Goal: Task Accomplishment & Management: Complete application form

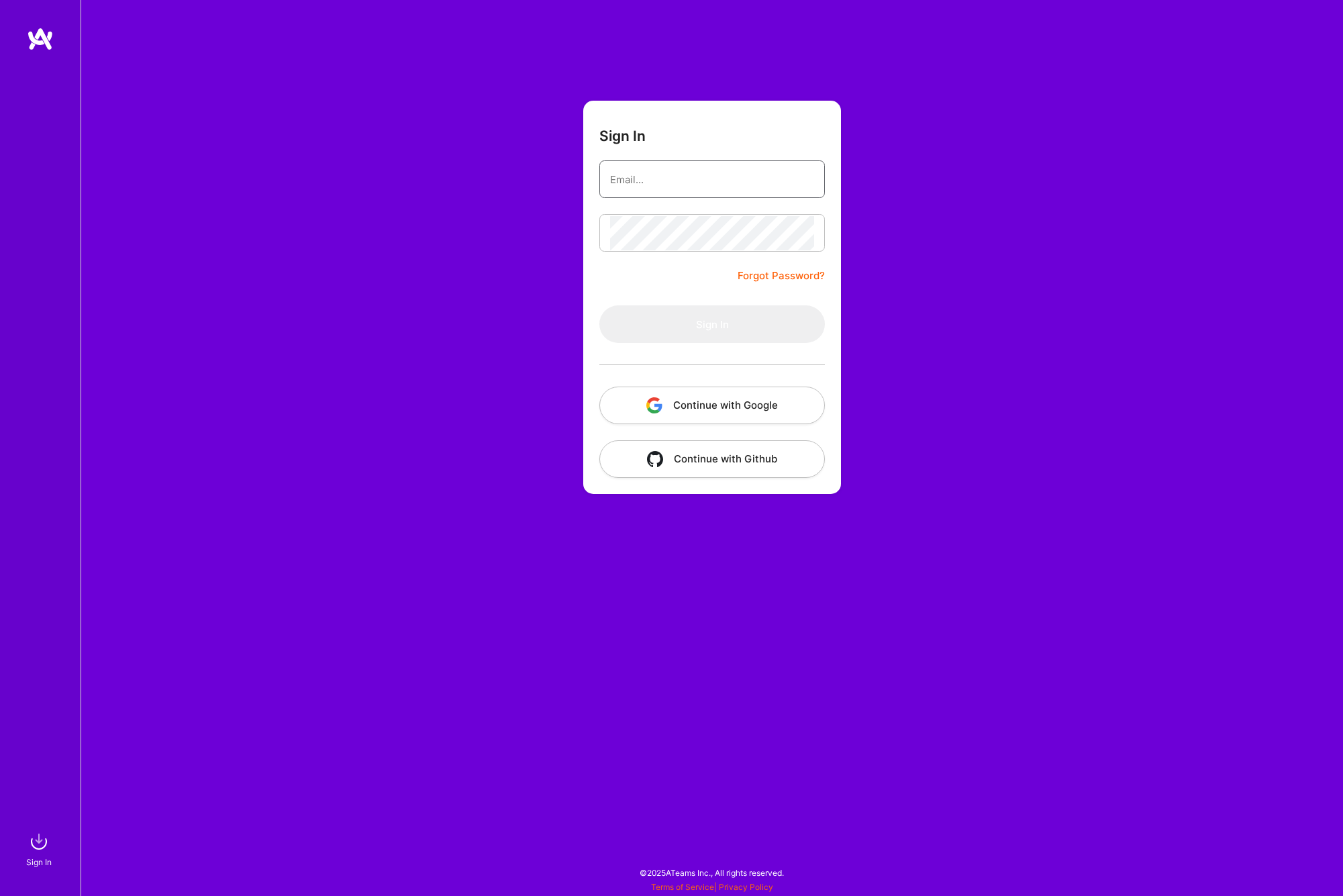
type input "[EMAIL_ADDRESS][DOMAIN_NAME]"
click at [697, 317] on button "Sign In" at bounding box center [712, 324] width 226 height 37
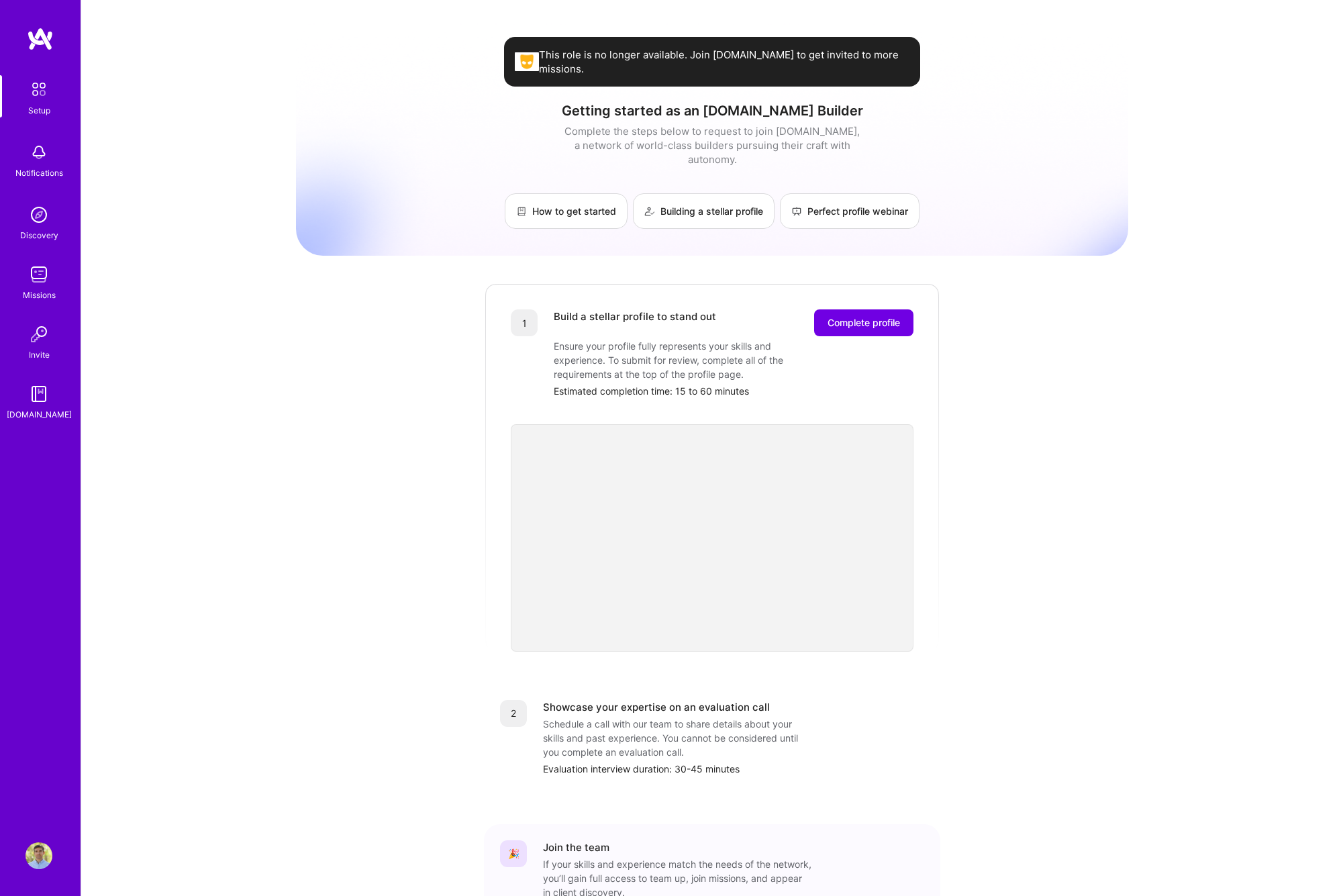
click at [37, 264] on img at bounding box center [38, 274] width 27 height 27
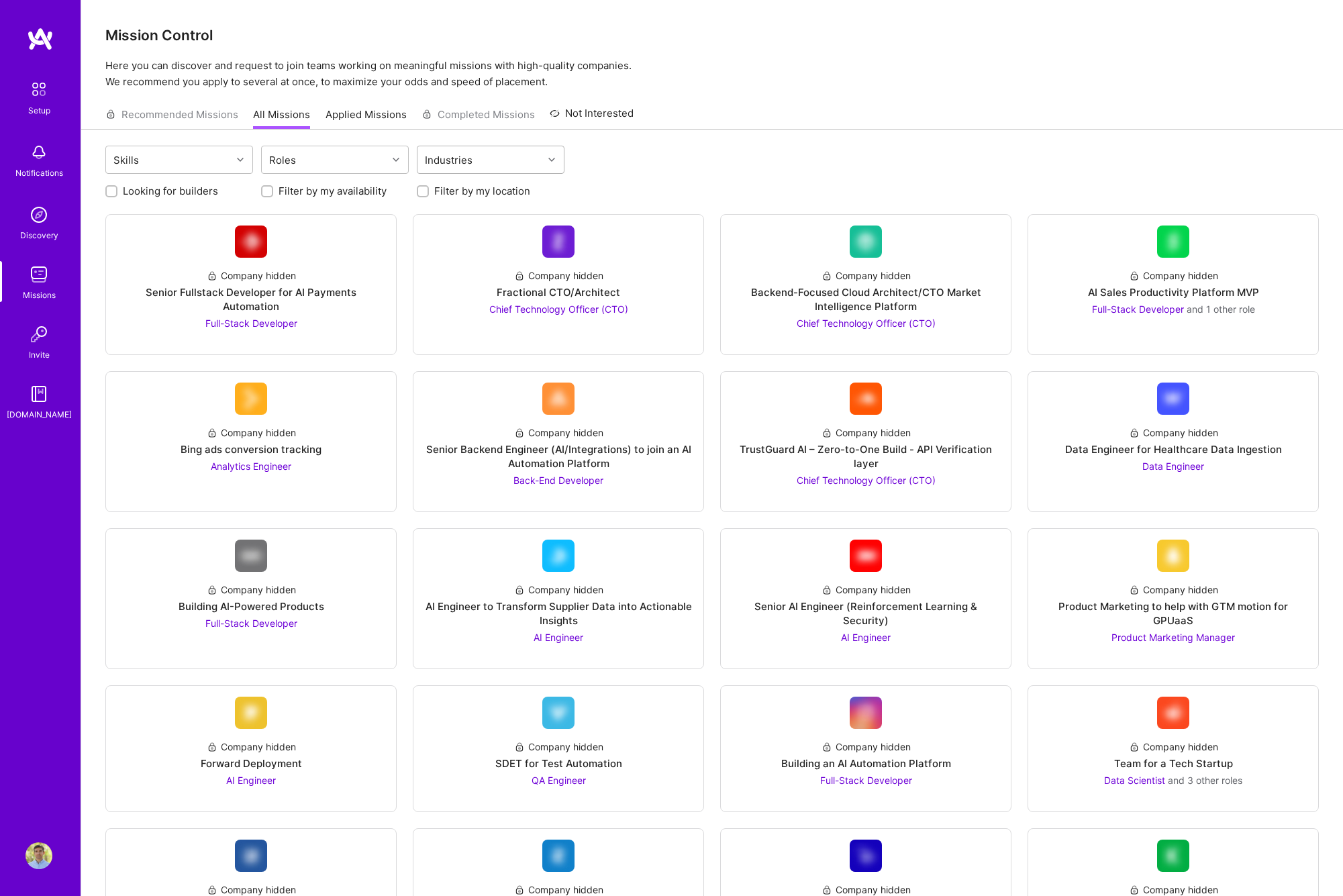
click at [516, 156] on div "Industries" at bounding box center [481, 159] width 125 height 27
click at [343, 166] on div "Roles" at bounding box center [324, 159] width 125 height 27
click at [336, 280] on div "Cloud Expert" at bounding box center [335, 282] width 132 height 14
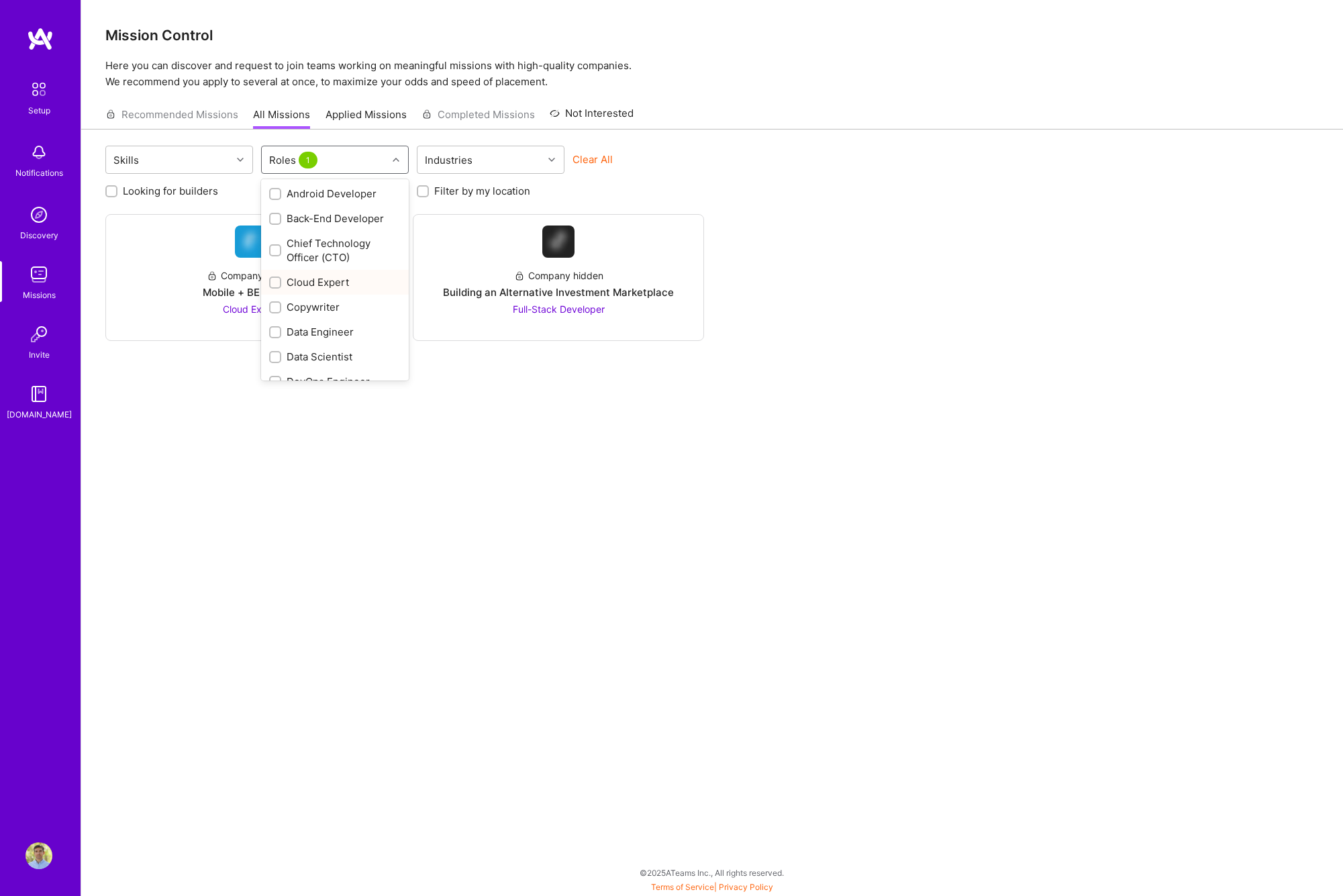
checkbox input "true"
click at [730, 205] on div "Skills Roles 1 Industries Clear All Looking for builders Filter by my availabil…" at bounding box center [713, 488] width 1262 height 717
click at [258, 310] on span "Cloud Expert" at bounding box center [251, 309] width 57 height 12
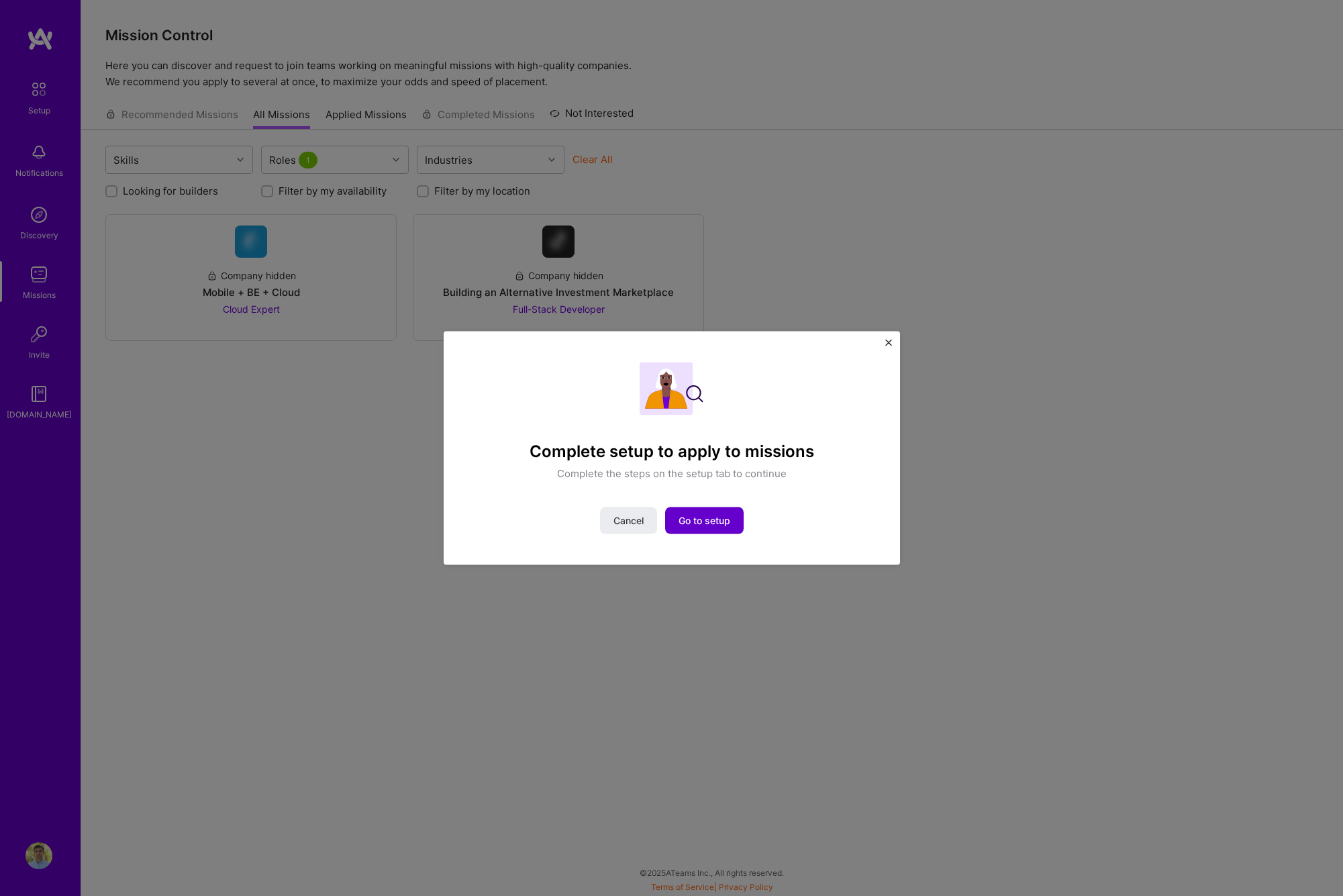
click at [686, 526] on span "Go to setup" at bounding box center [705, 521] width 52 height 14
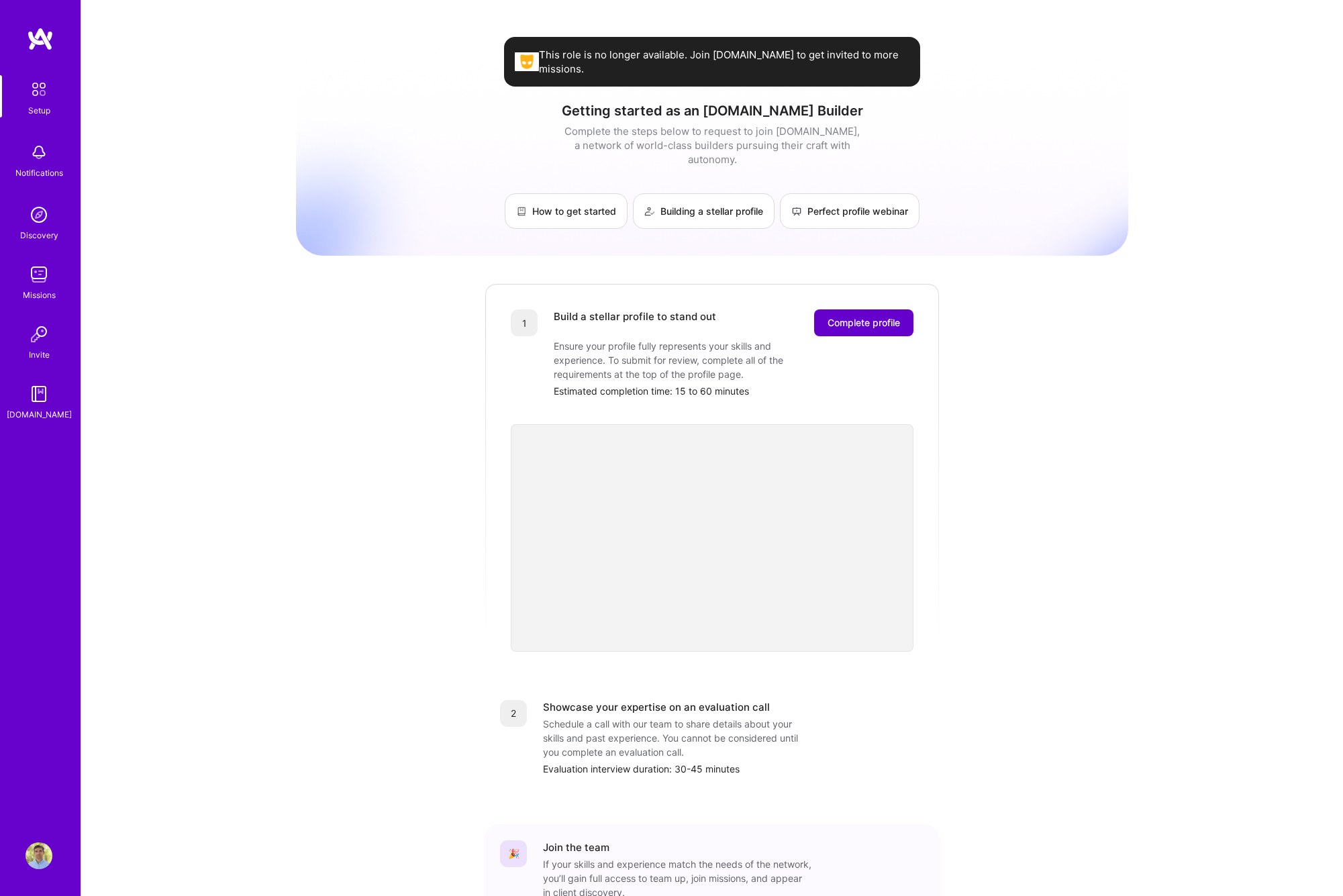
click at [843, 316] on span "Complete profile" at bounding box center [864, 323] width 73 height 14
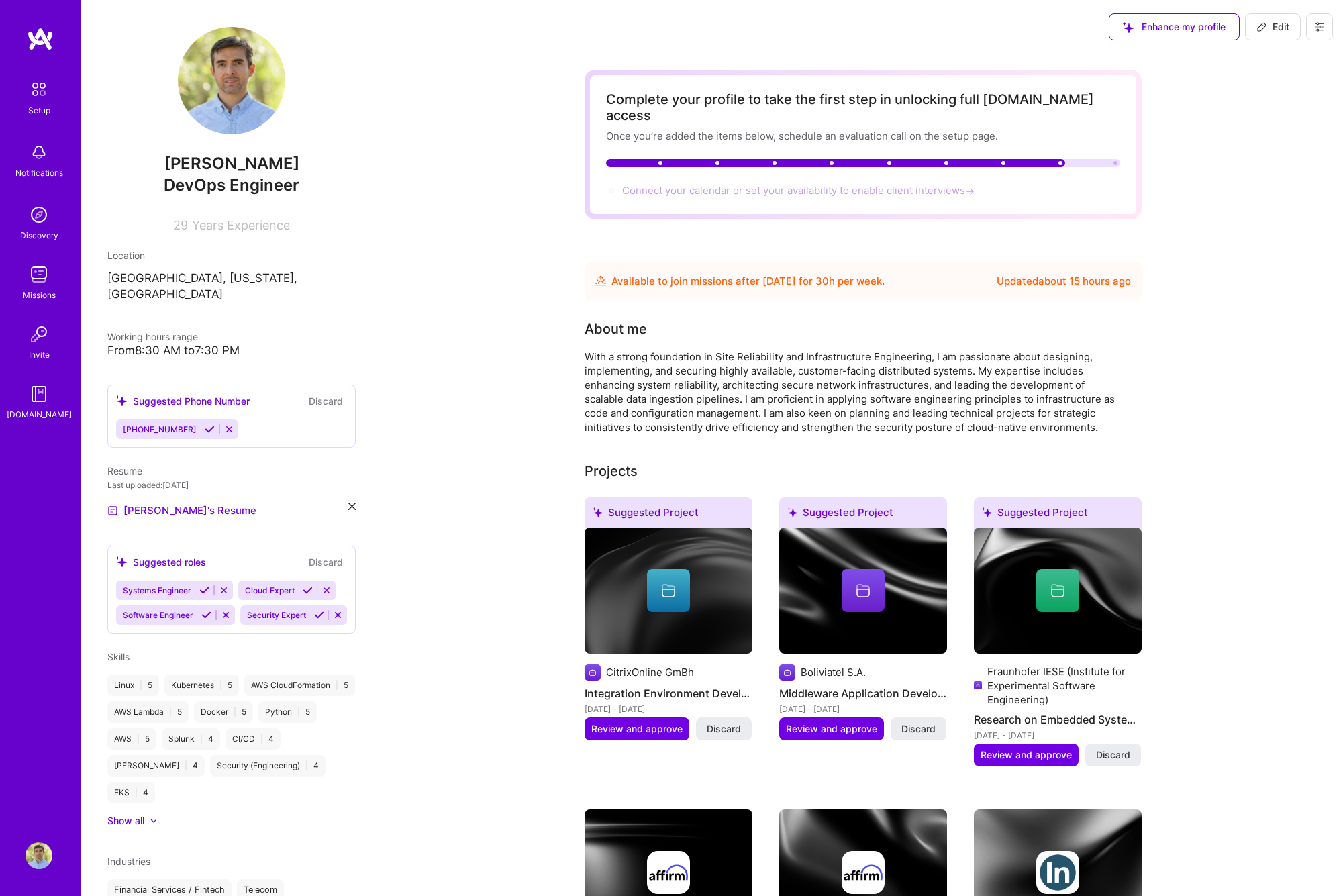
click at [660, 184] on span "Connect your calendar or set your availability to enable client interviews →" at bounding box center [800, 190] width 355 height 13
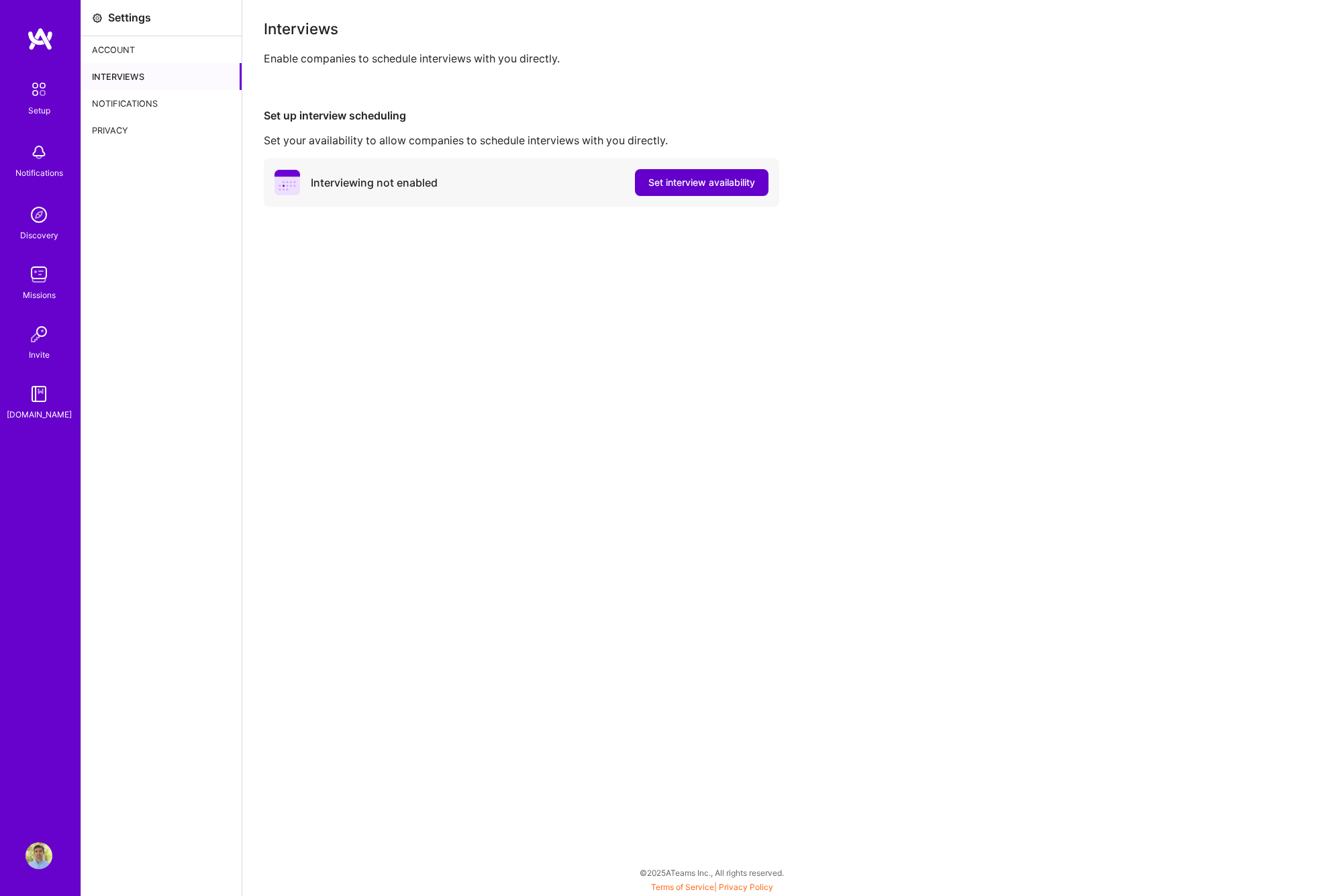
click at [659, 181] on span "Set interview availability" at bounding box center [702, 182] width 107 height 14
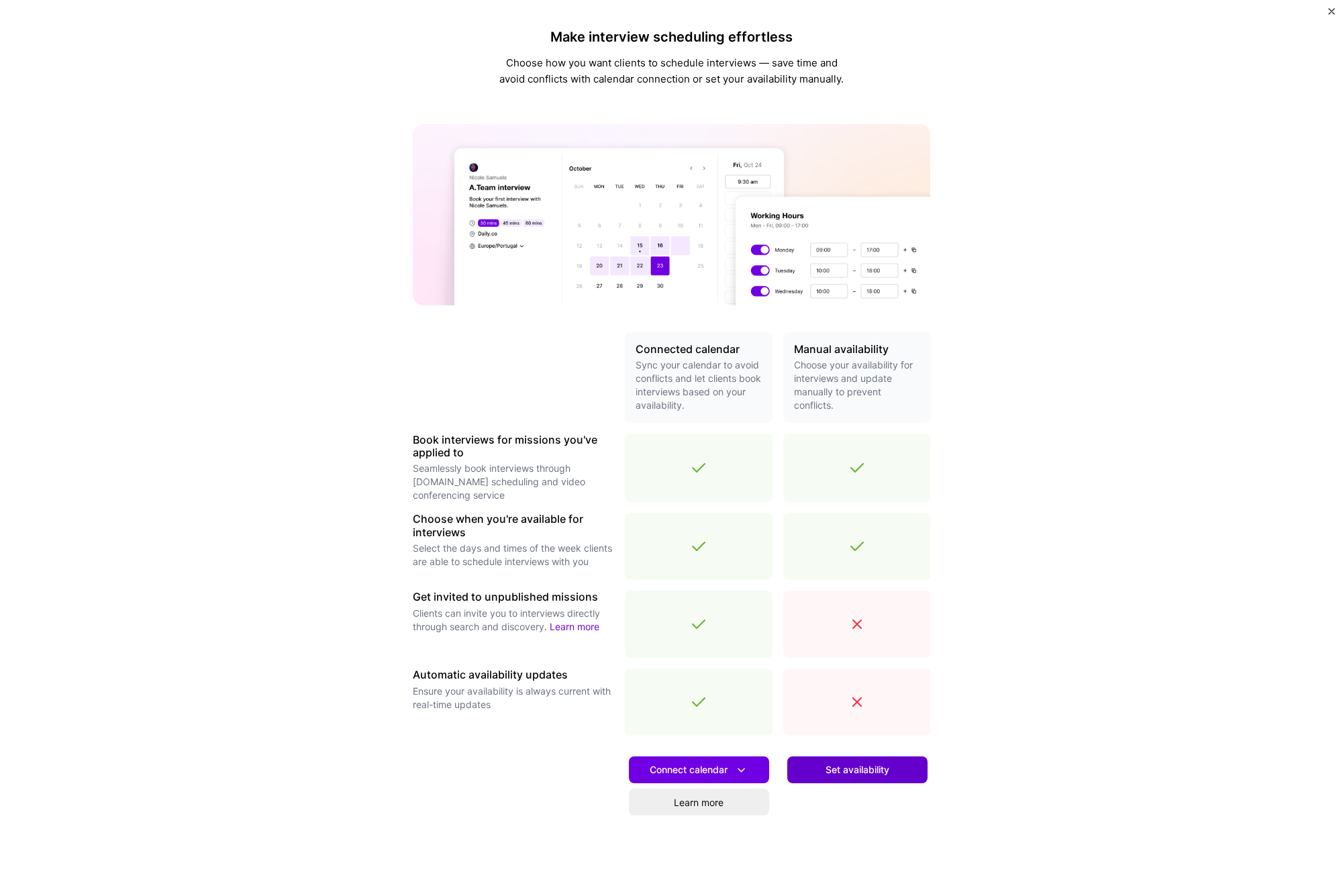
click at [821, 774] on button "Set availability" at bounding box center [857, 769] width 140 height 27
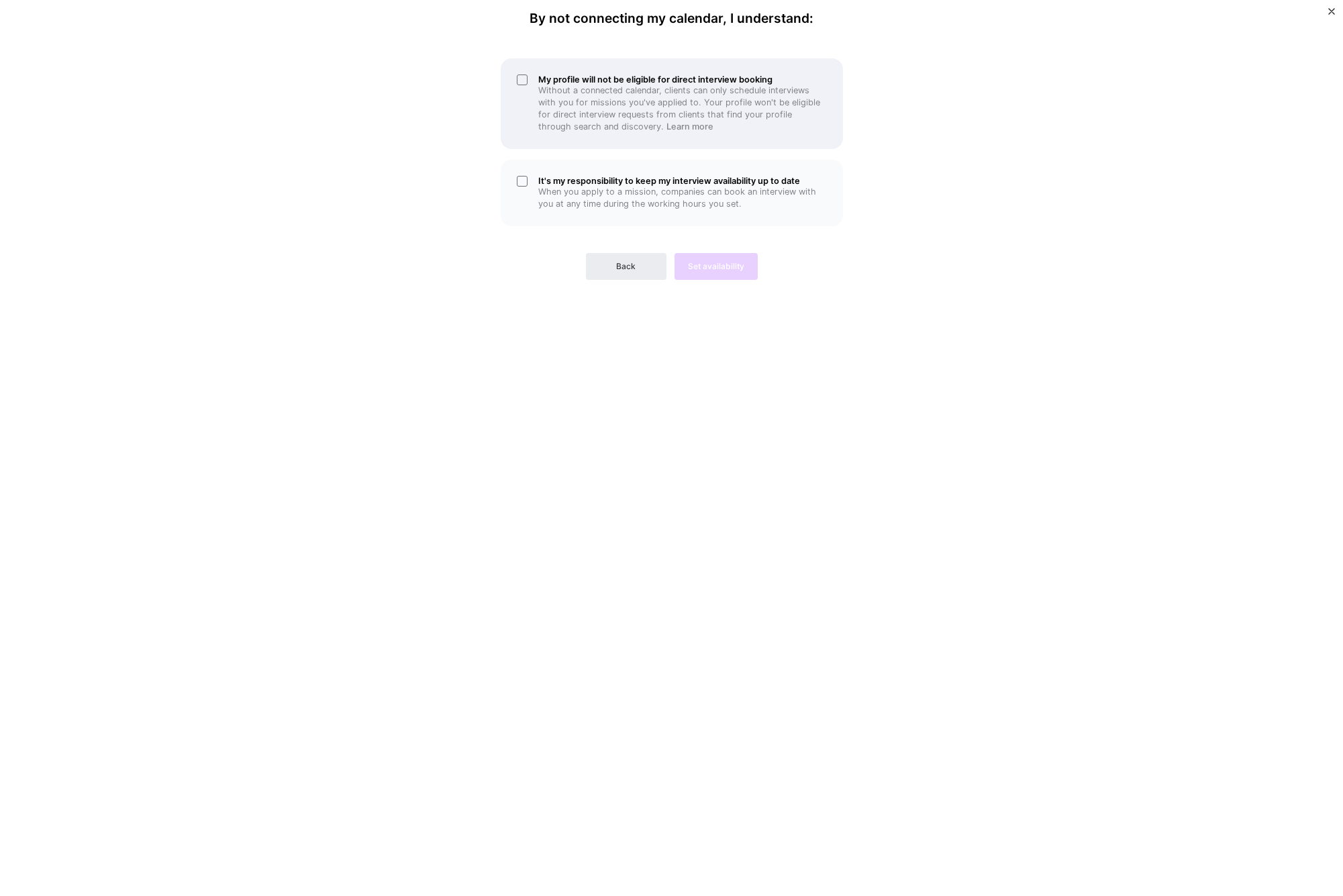
click at [519, 84] on div "My profile will not be eligible for direct interview booking Without a connecte…" at bounding box center [672, 104] width 342 height 91
click at [527, 179] on div "It's my responsibility to keep my interview availability up to date When you ap…" at bounding box center [672, 193] width 342 height 66
click at [712, 261] on span "Set availability" at bounding box center [716, 266] width 56 height 12
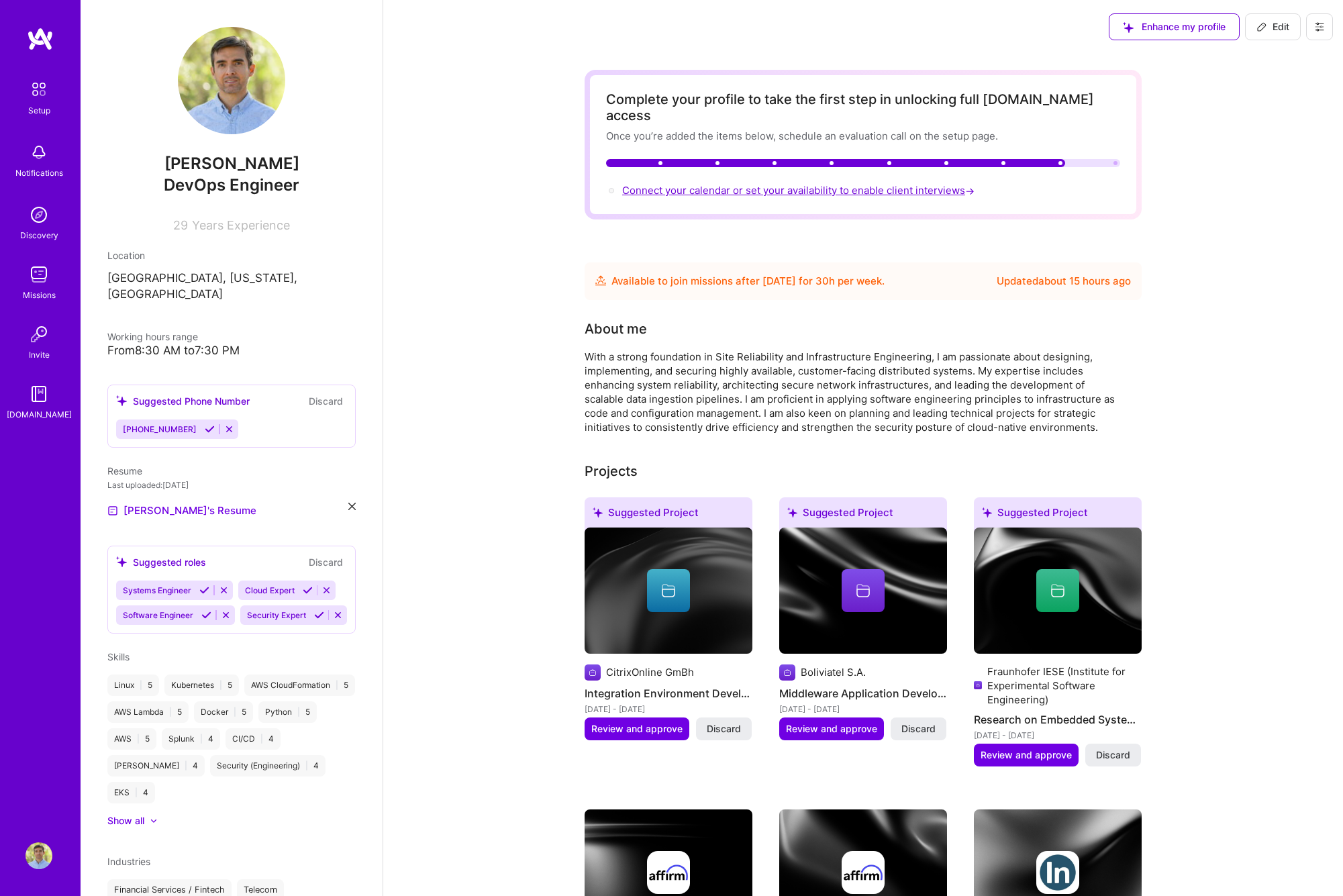
click at [870, 184] on span "Connect your calendar or set your availability to enable client interviews →" at bounding box center [800, 190] width 355 height 13
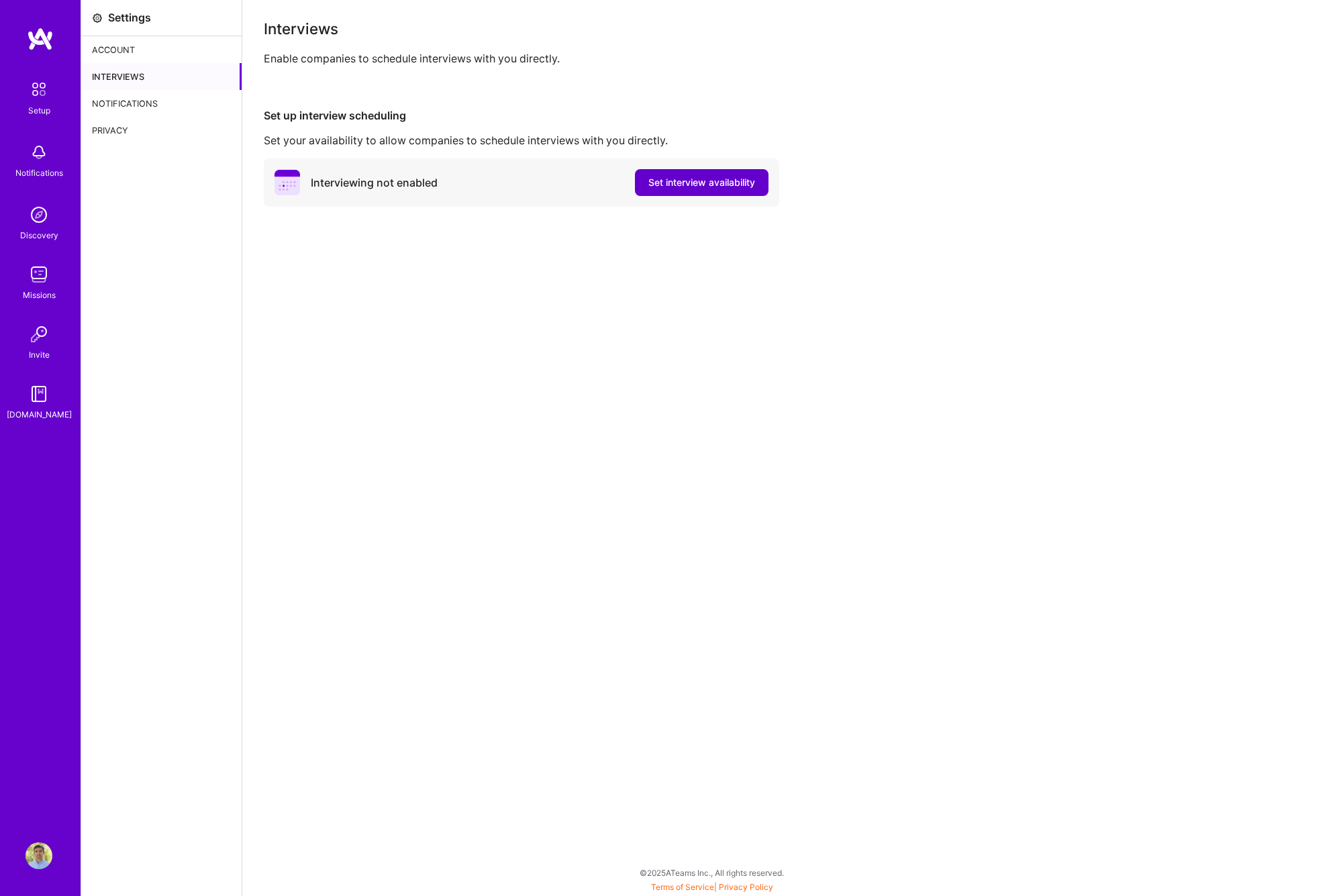
click at [742, 172] on button "Set interview availability" at bounding box center [701, 182] width 133 height 27
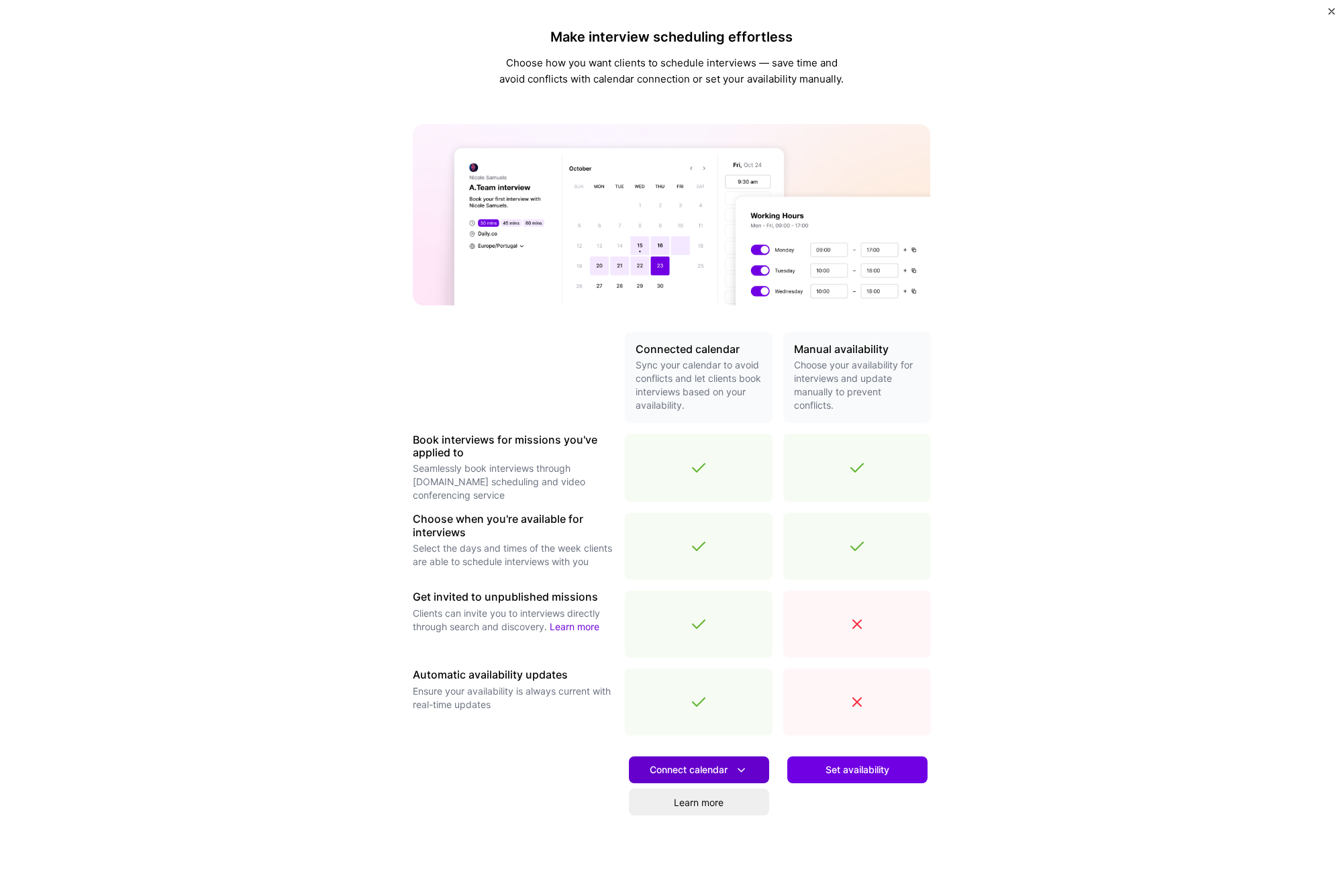
click at [704, 774] on span "Connect calendar" at bounding box center [699, 770] width 99 height 14
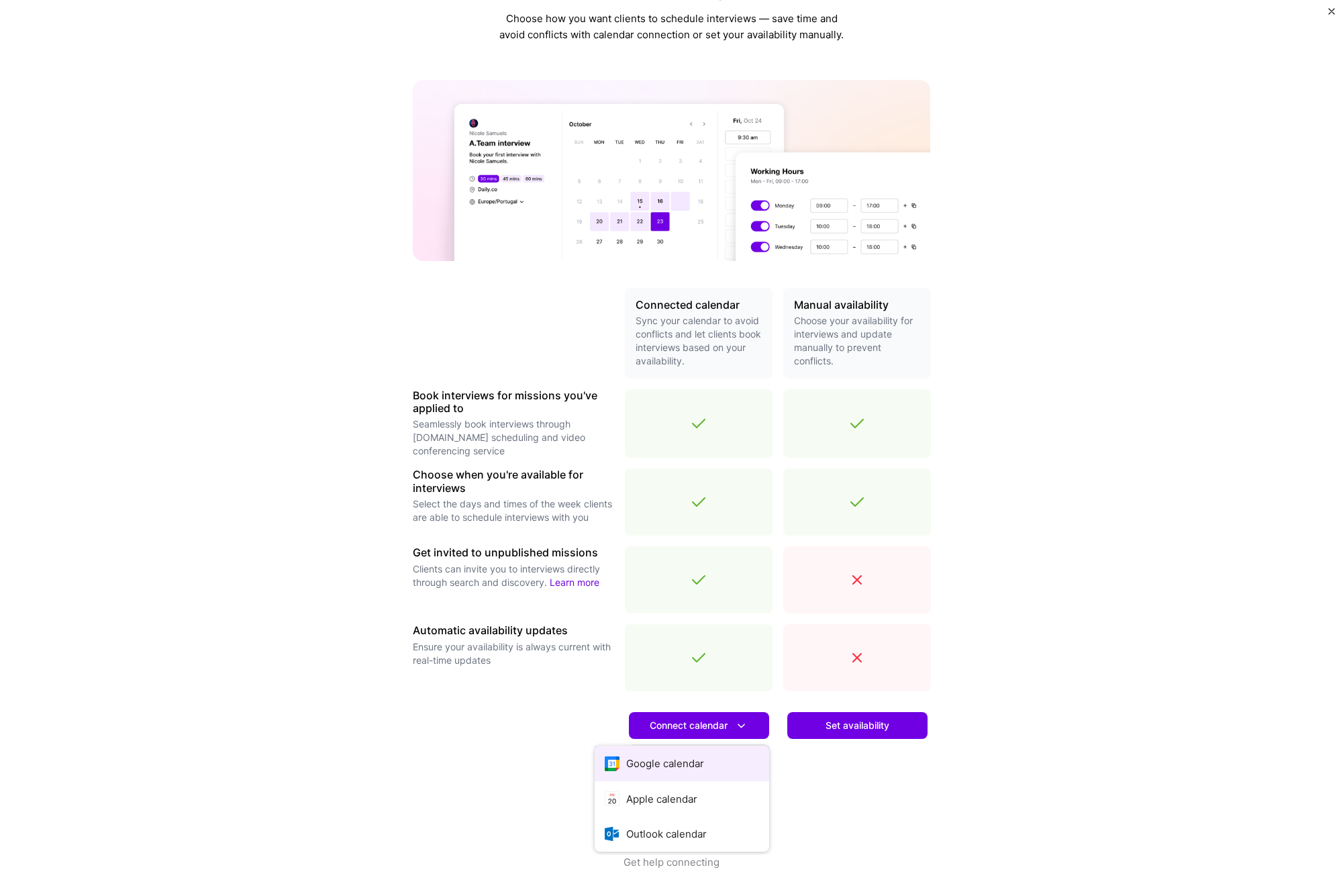
scroll to position [44, 0]
click at [682, 756] on button "Google calendar" at bounding box center [682, 763] width 174 height 35
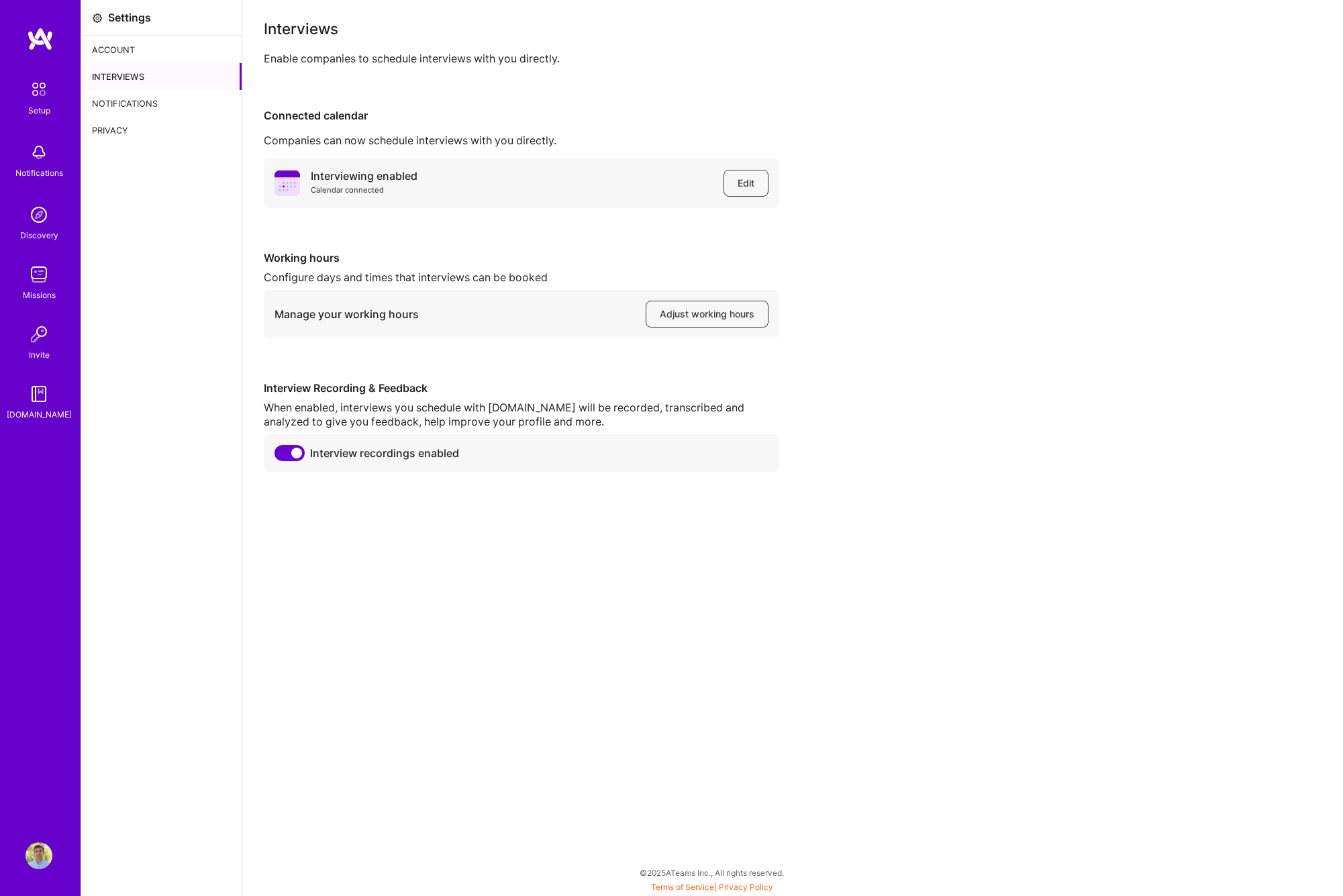
click at [129, 75] on div "Interviews" at bounding box center [161, 76] width 161 height 27
click at [37, 89] on img at bounding box center [38, 89] width 28 height 28
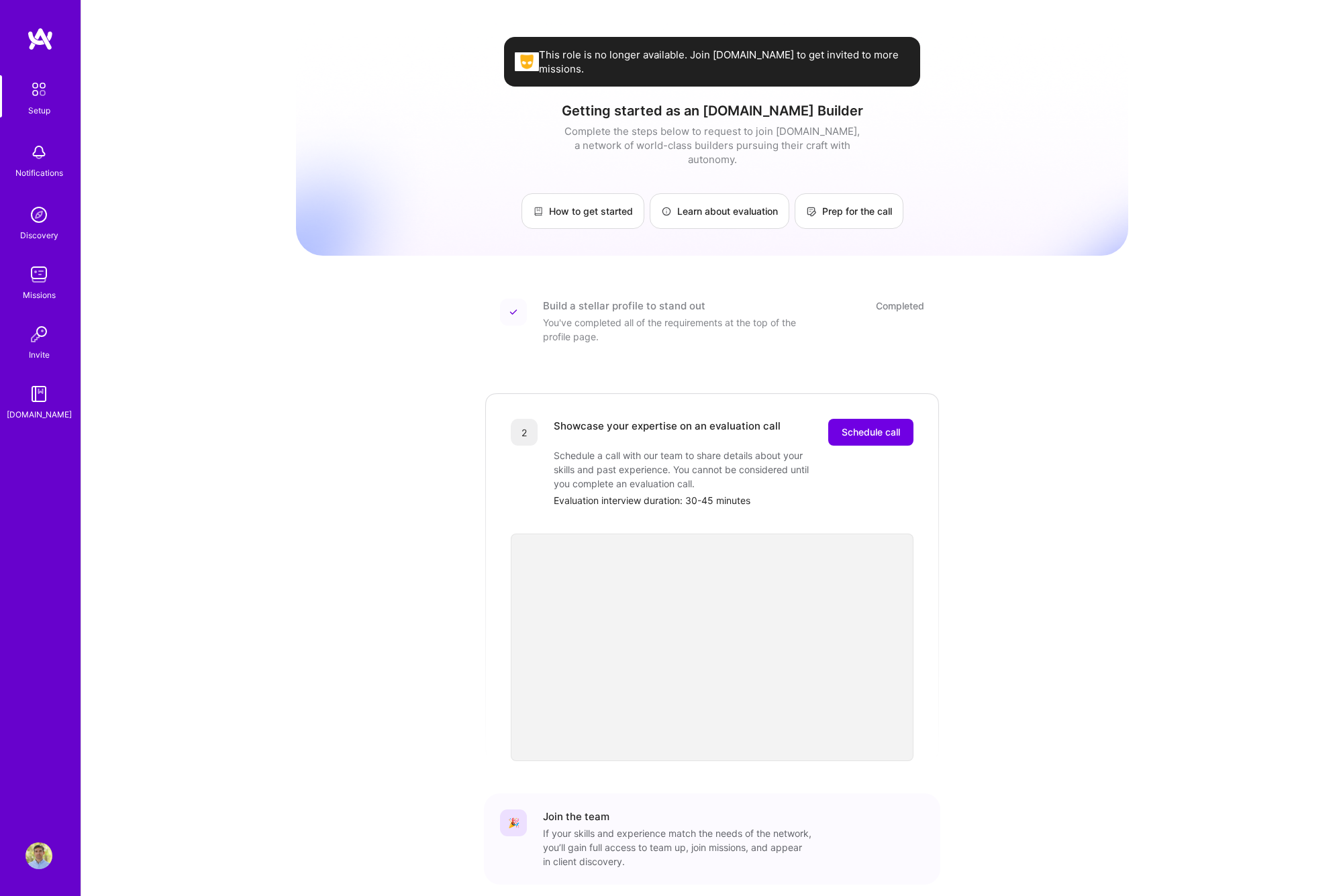
click at [38, 286] on img at bounding box center [38, 274] width 27 height 27
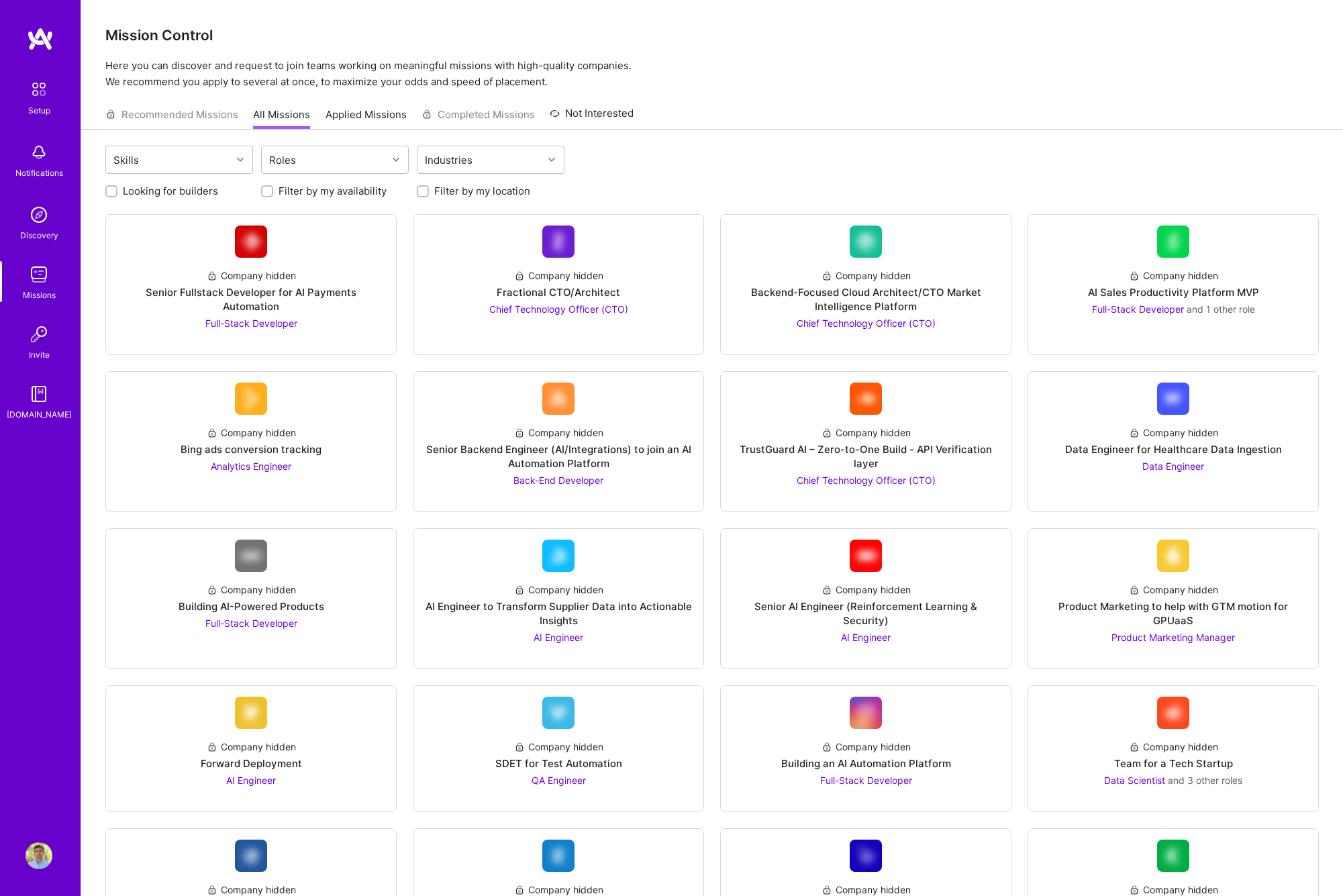
click at [43, 120] on div "Setup Notifications Discovery Missions Invite [DOMAIN_NAME]" at bounding box center [40, 248] width 81 height 346
click at [33, 99] on img at bounding box center [38, 89] width 28 height 28
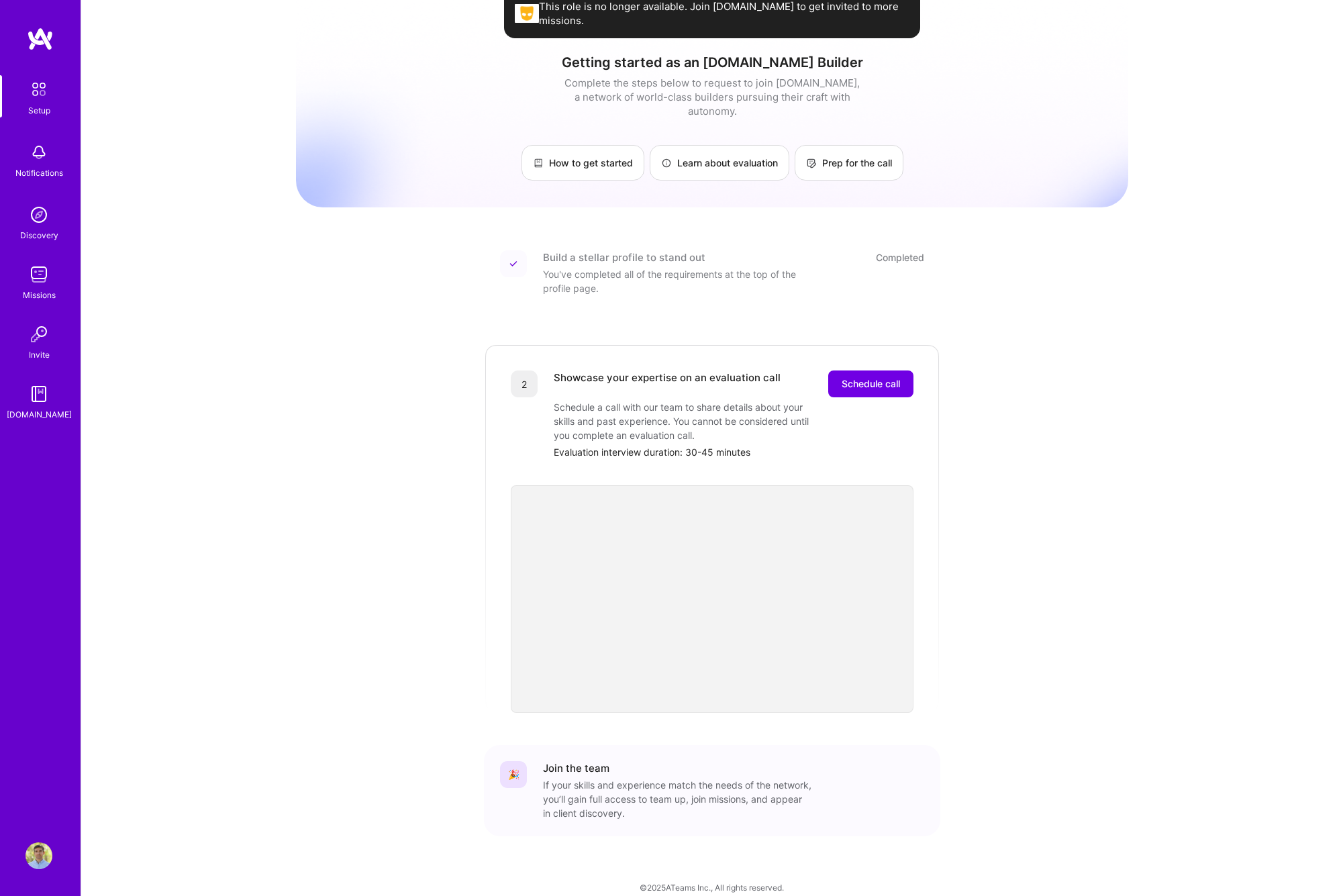
scroll to position [48, 0]
click at [868, 378] on span "Schedule call" at bounding box center [870, 385] width 58 height 14
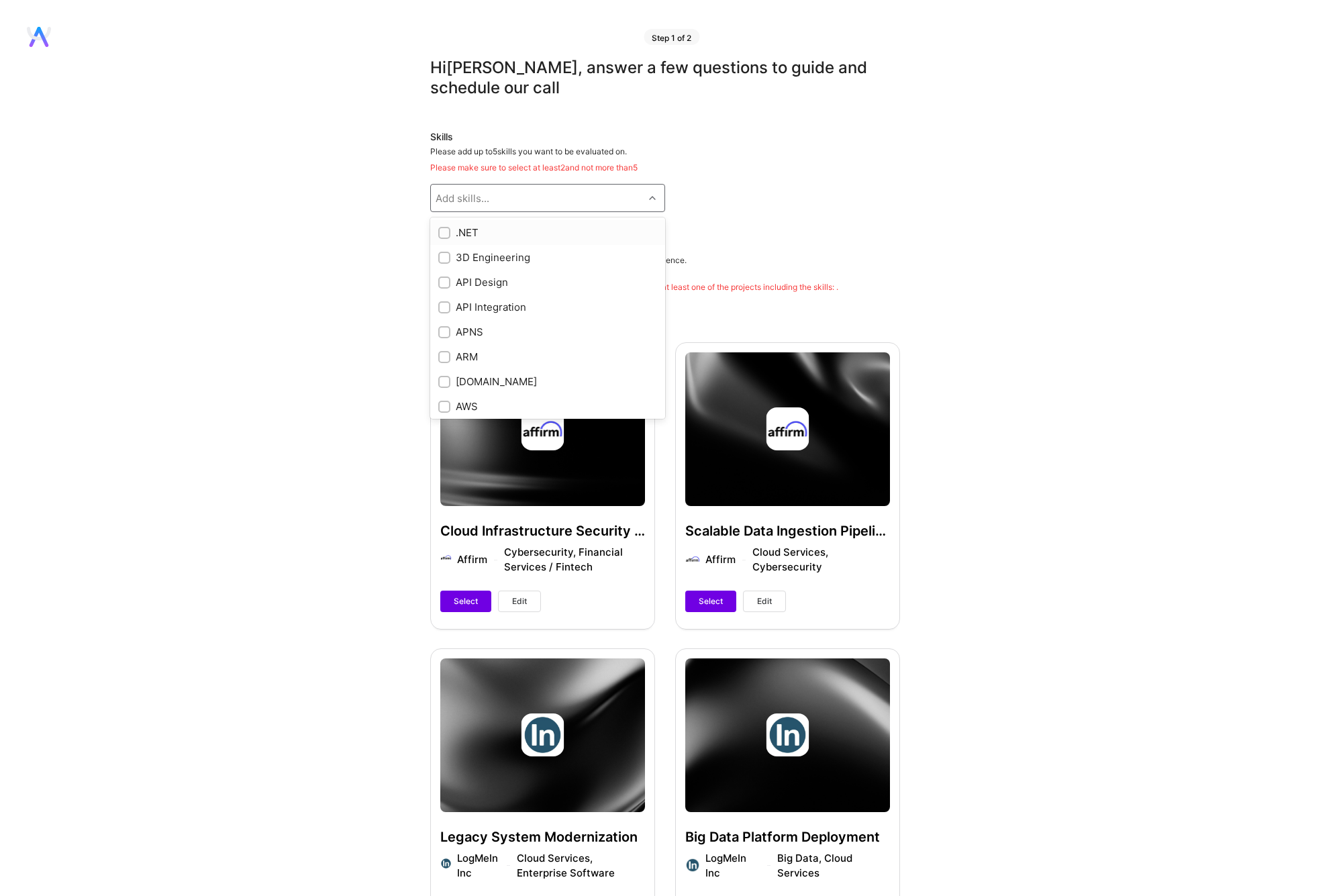
click at [649, 200] on icon at bounding box center [652, 197] width 6 height 6
click at [483, 402] on div "AWS" at bounding box center [548, 406] width 219 height 14
checkbox input "true"
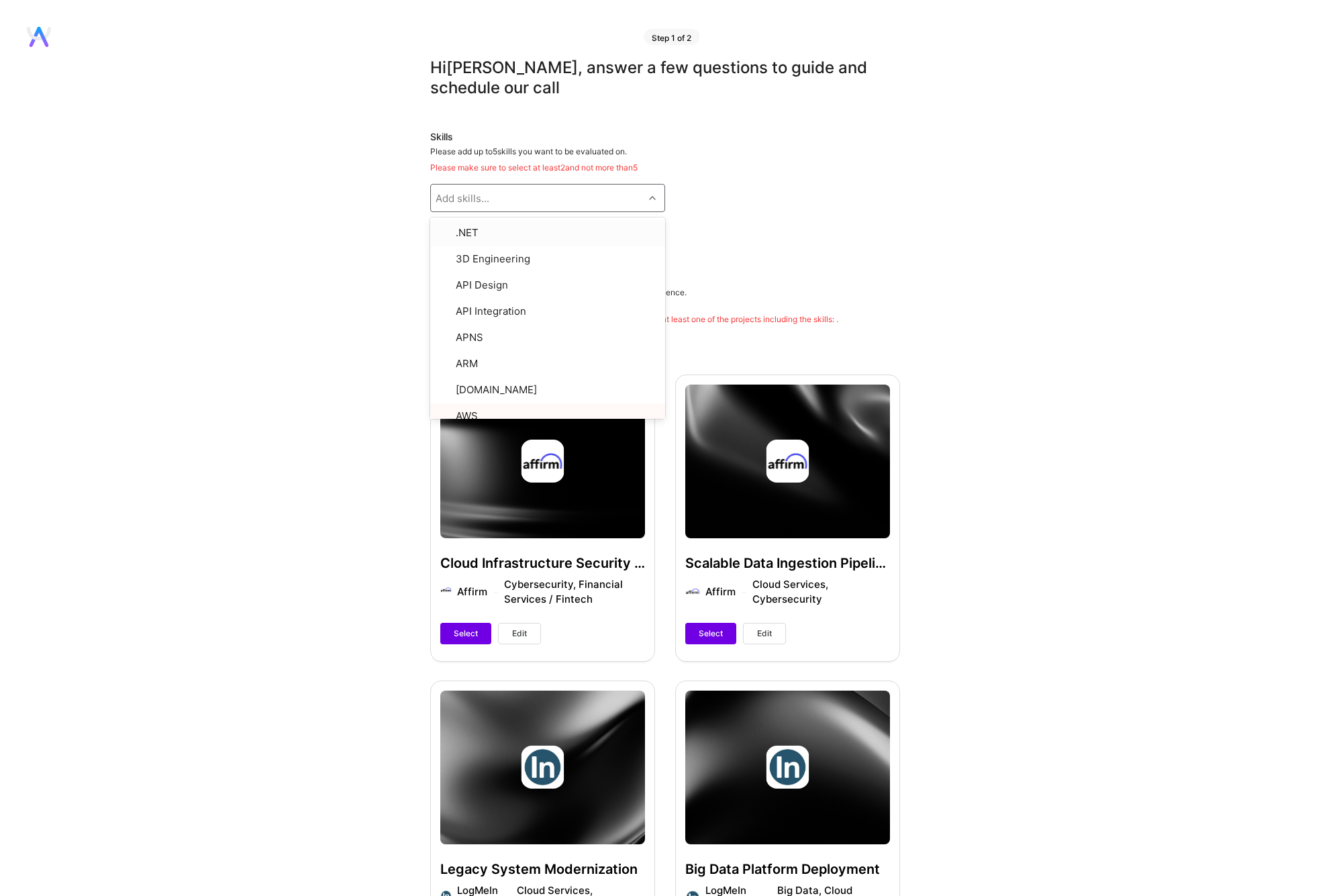
click at [537, 205] on div "Add skills..." at bounding box center [537, 197] width 213 height 27
type input "Pyth"
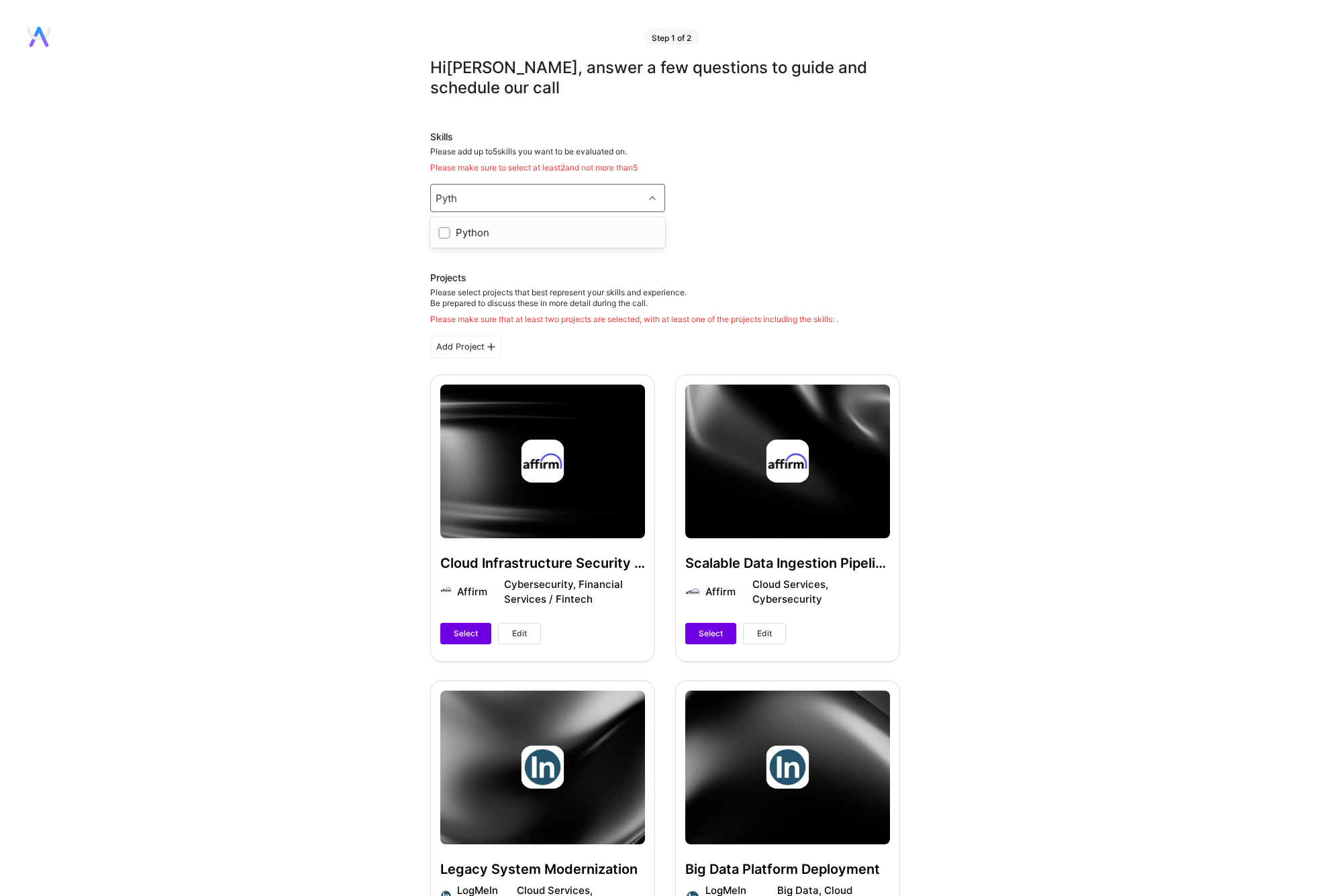
click at [537, 235] on div "Python" at bounding box center [548, 233] width 219 height 14
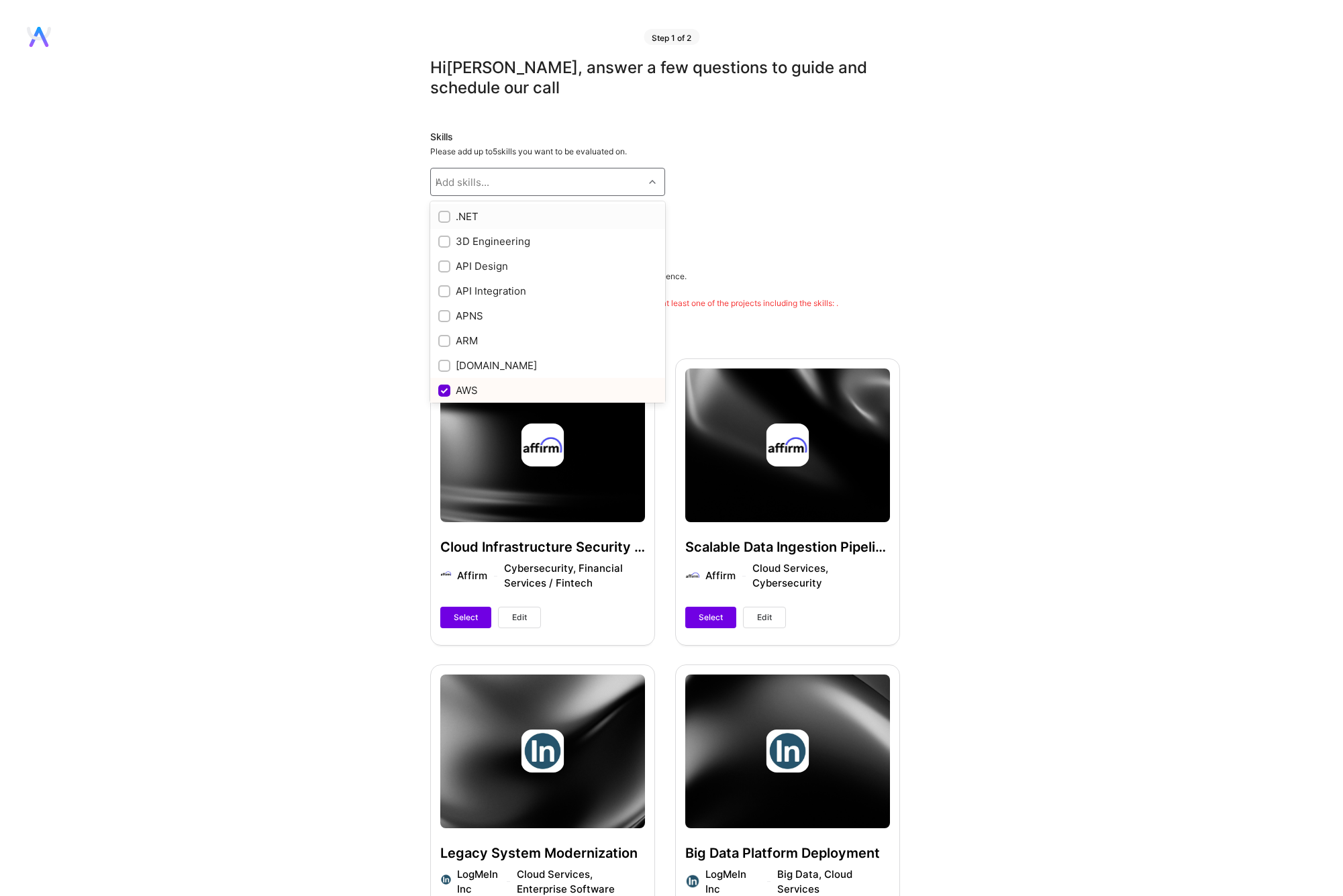
checkbox input "true"
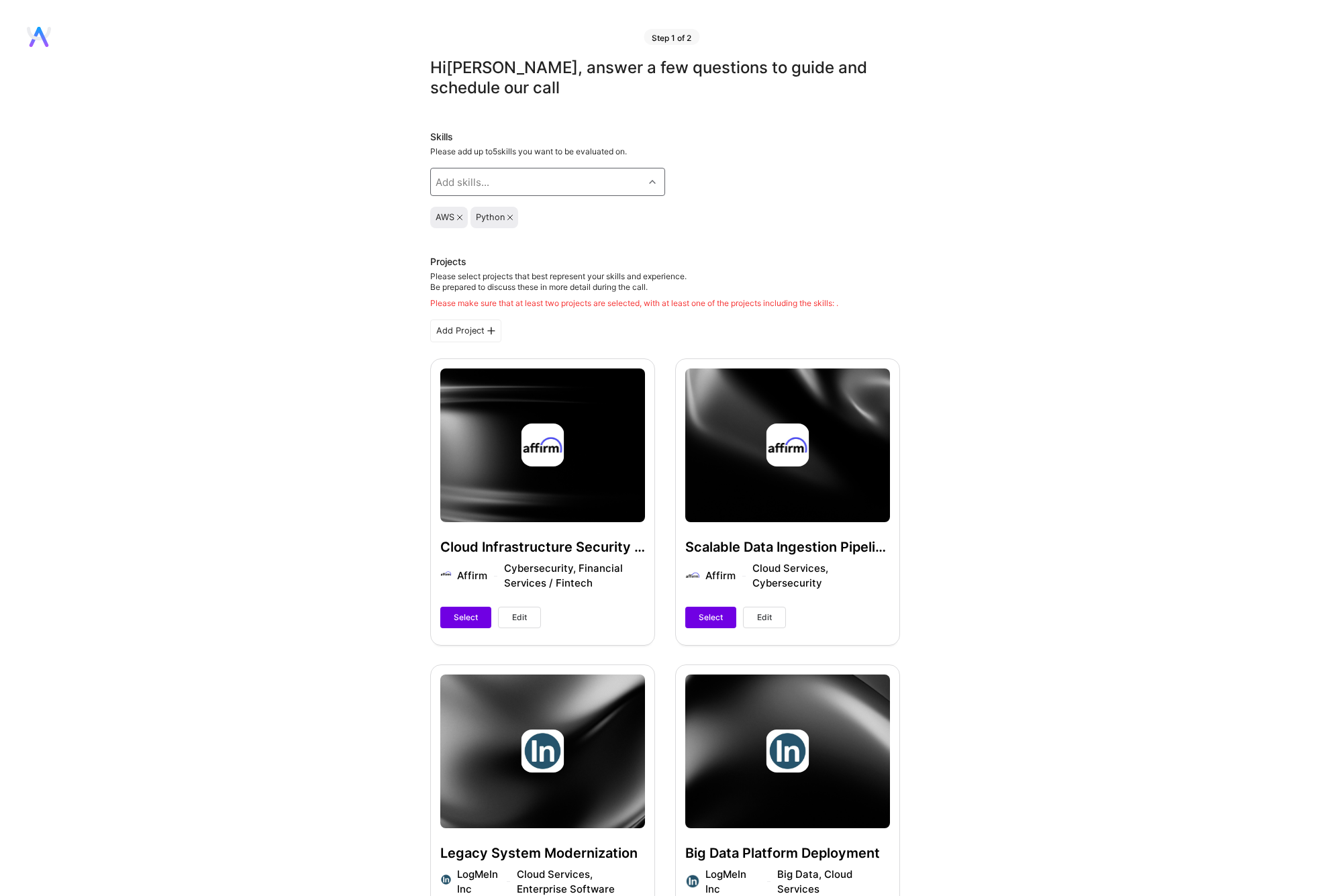
click at [508, 187] on div "Add skills..." at bounding box center [537, 182] width 213 height 27
type input "C"
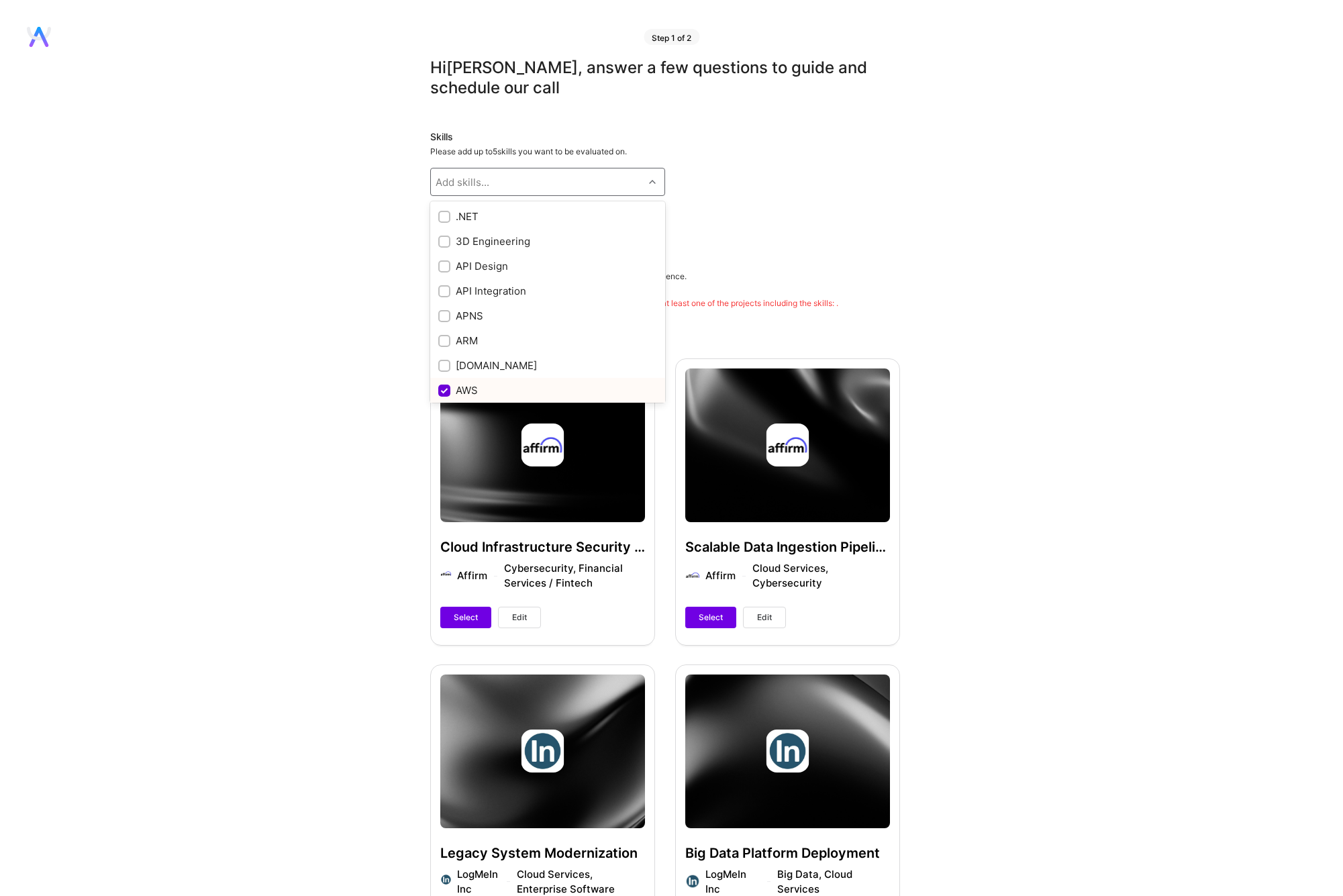
checkbox input "true"
type input "Secu"
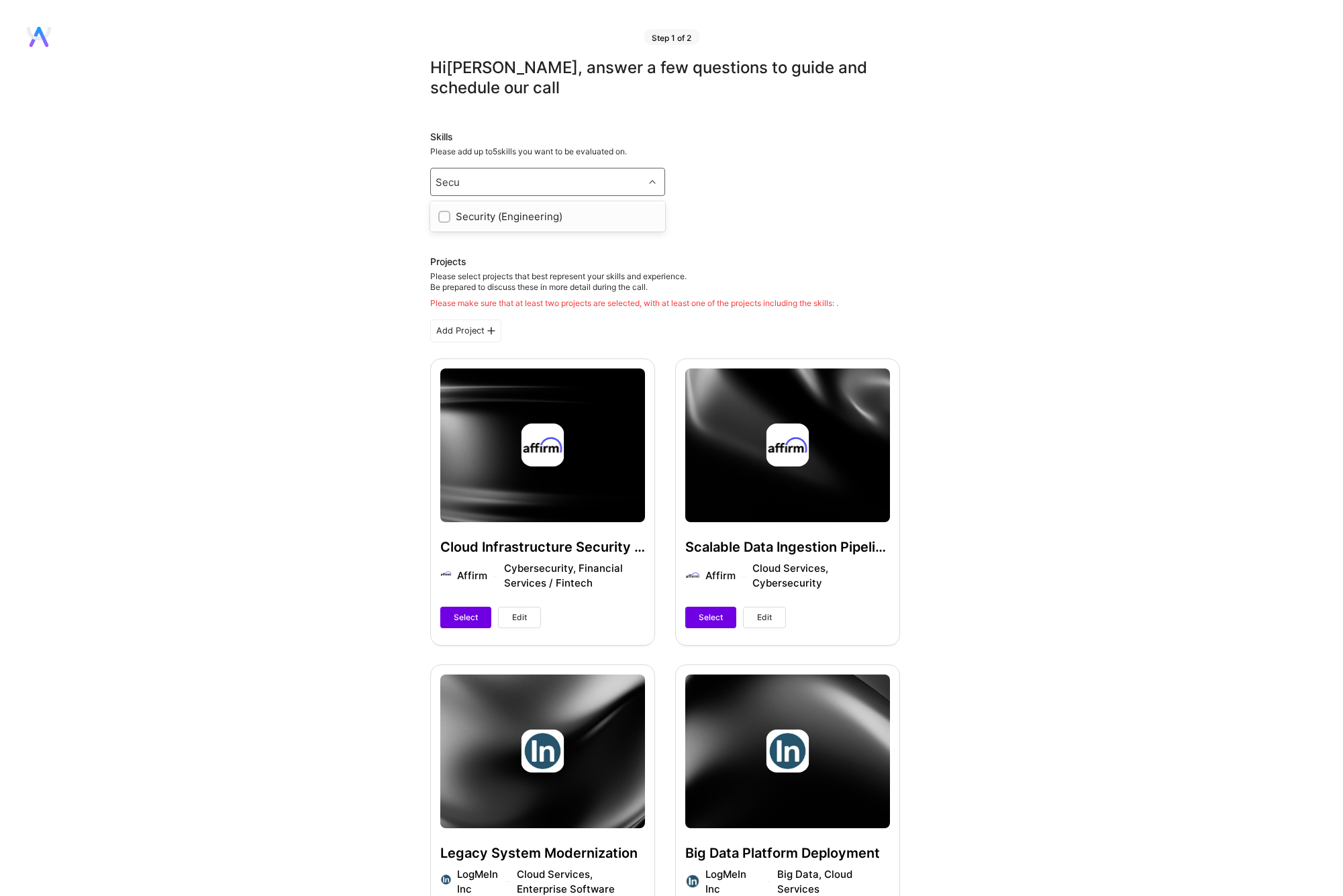
click at [503, 216] on div "Security (Engineering)" at bounding box center [548, 217] width 219 height 14
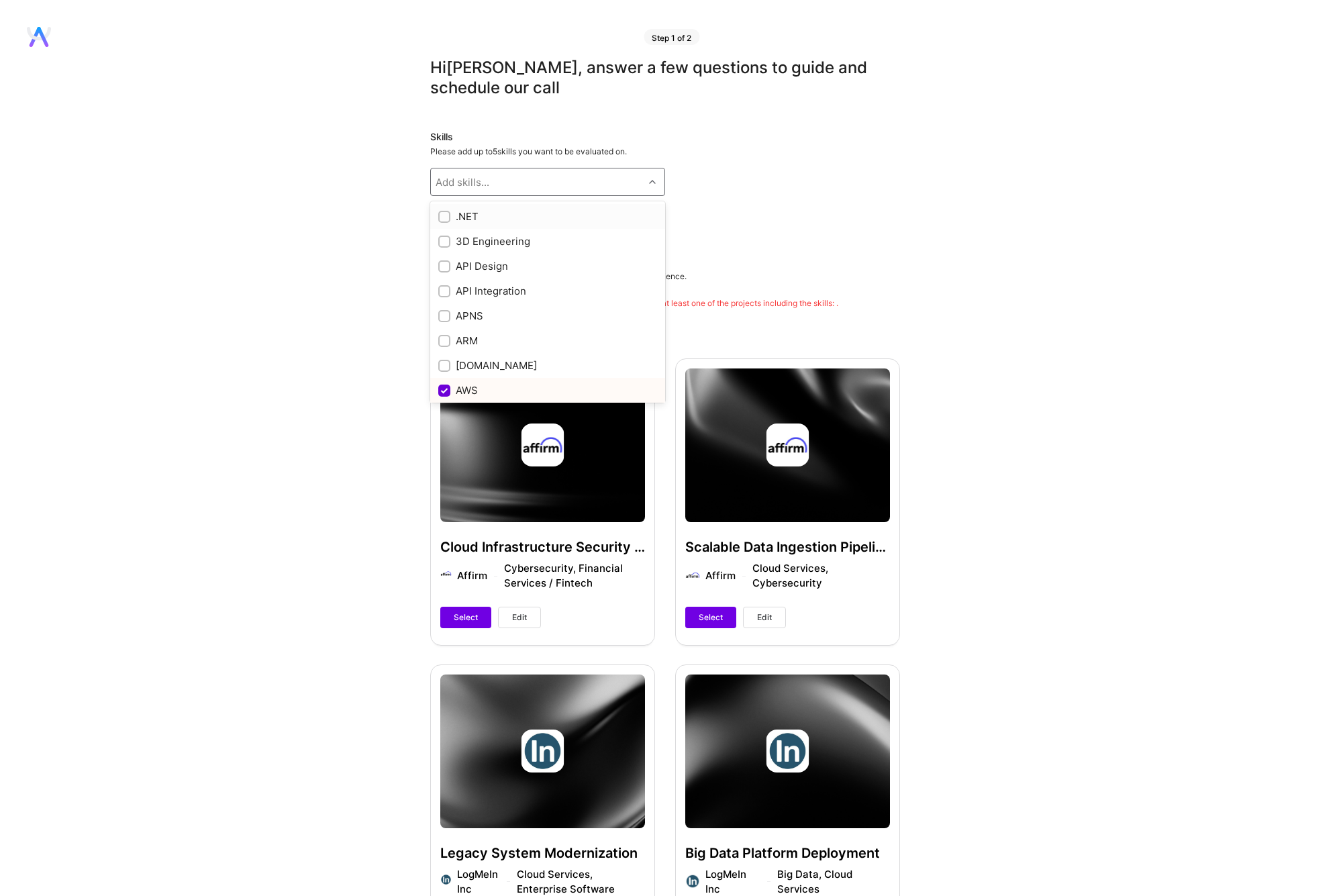
checkbox input "true"
click at [447, 215] on input "checkbox" at bounding box center [445, 217] width 9 height 9
click at [440, 211] on div at bounding box center [444, 217] width 12 height 12
click at [440, 211] on input "checkbox" at bounding box center [445, 217] width 12 height 12
click at [449, 218] on input "checkbox" at bounding box center [445, 217] width 12 height 12
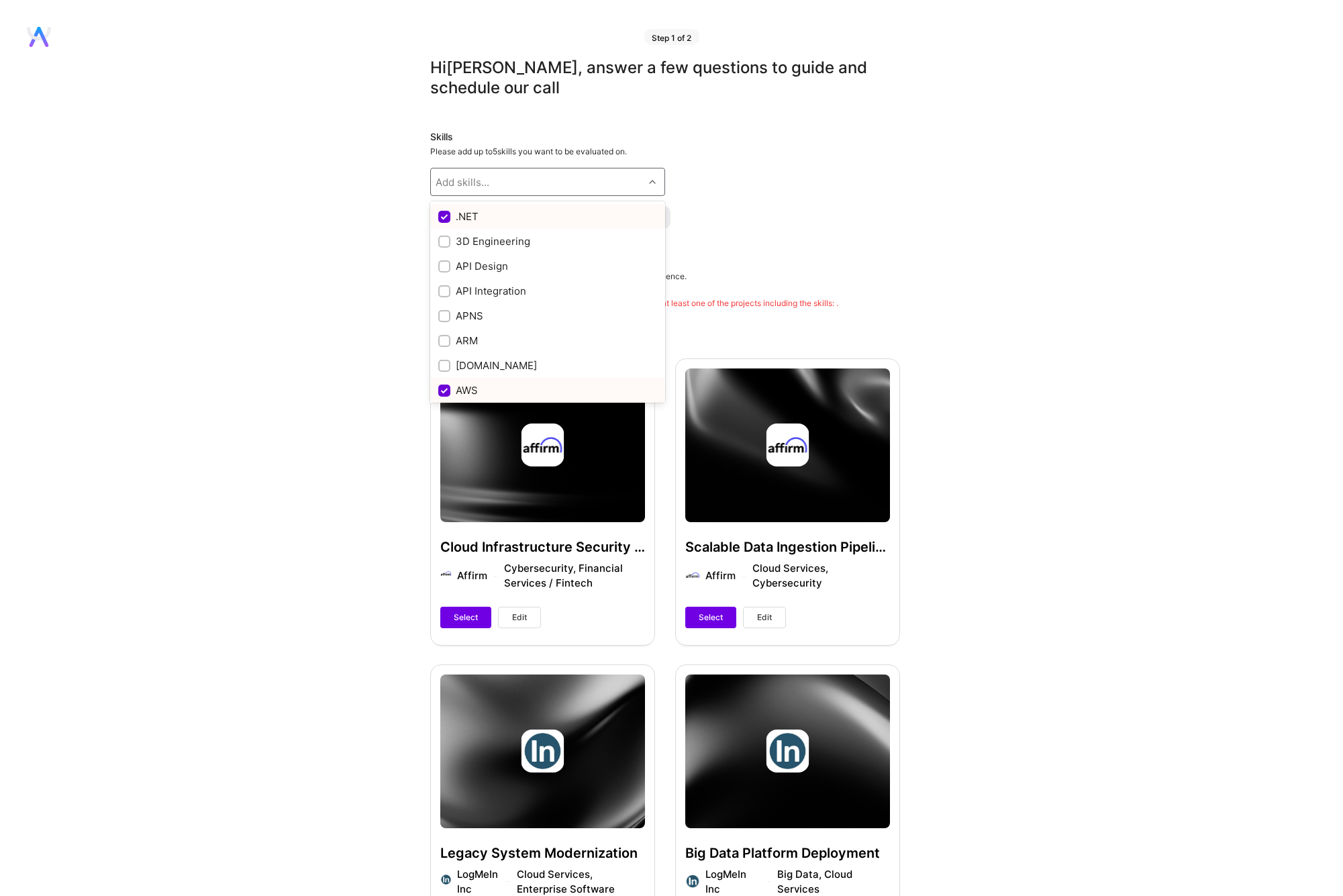
click at [440, 213] on input "checkbox" at bounding box center [445, 217] width 12 height 12
checkbox input "true"
click at [470, 181] on div "Add skills..." at bounding box center [463, 182] width 54 height 14
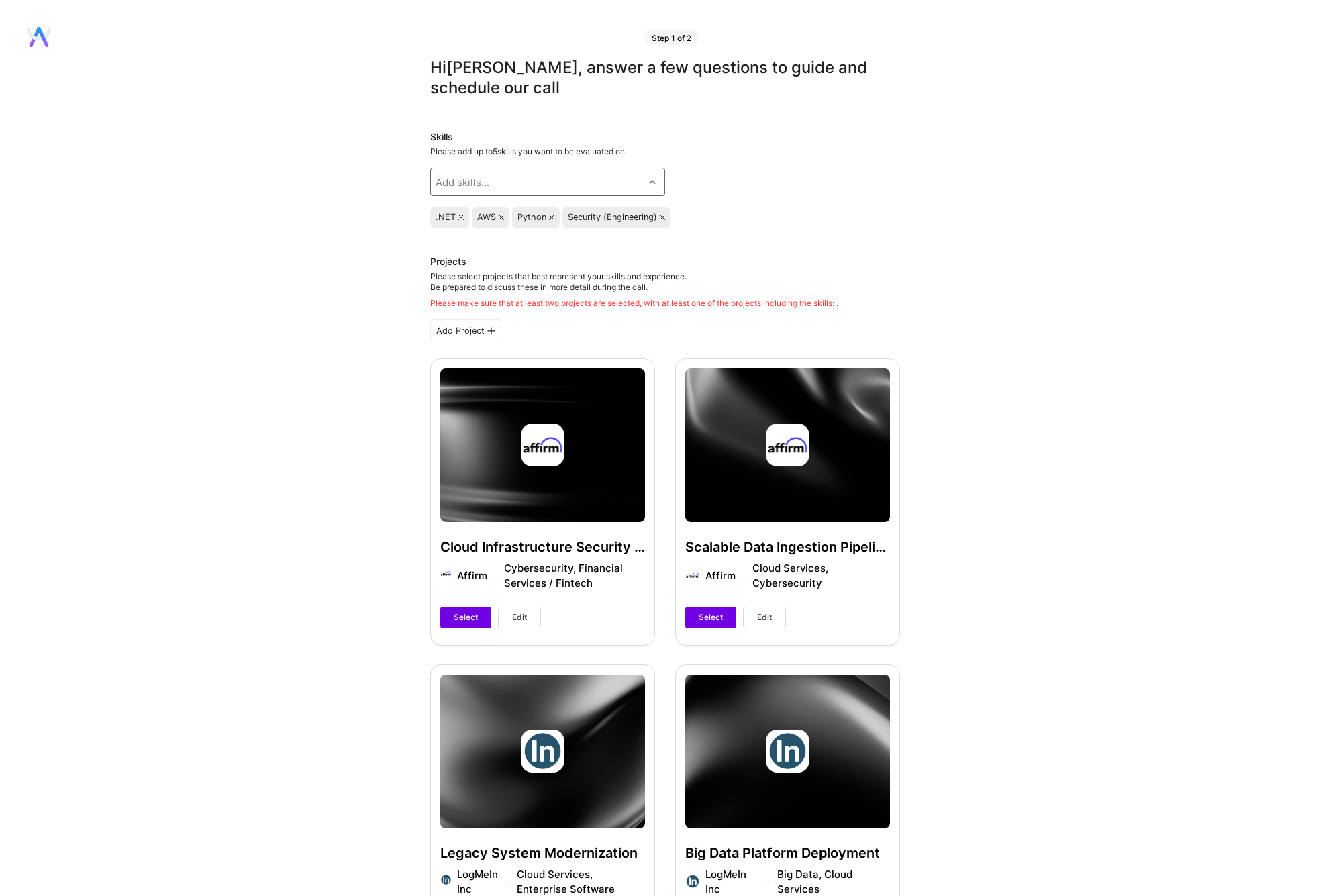
click at [459, 218] on icon at bounding box center [460, 217] width 5 height 5
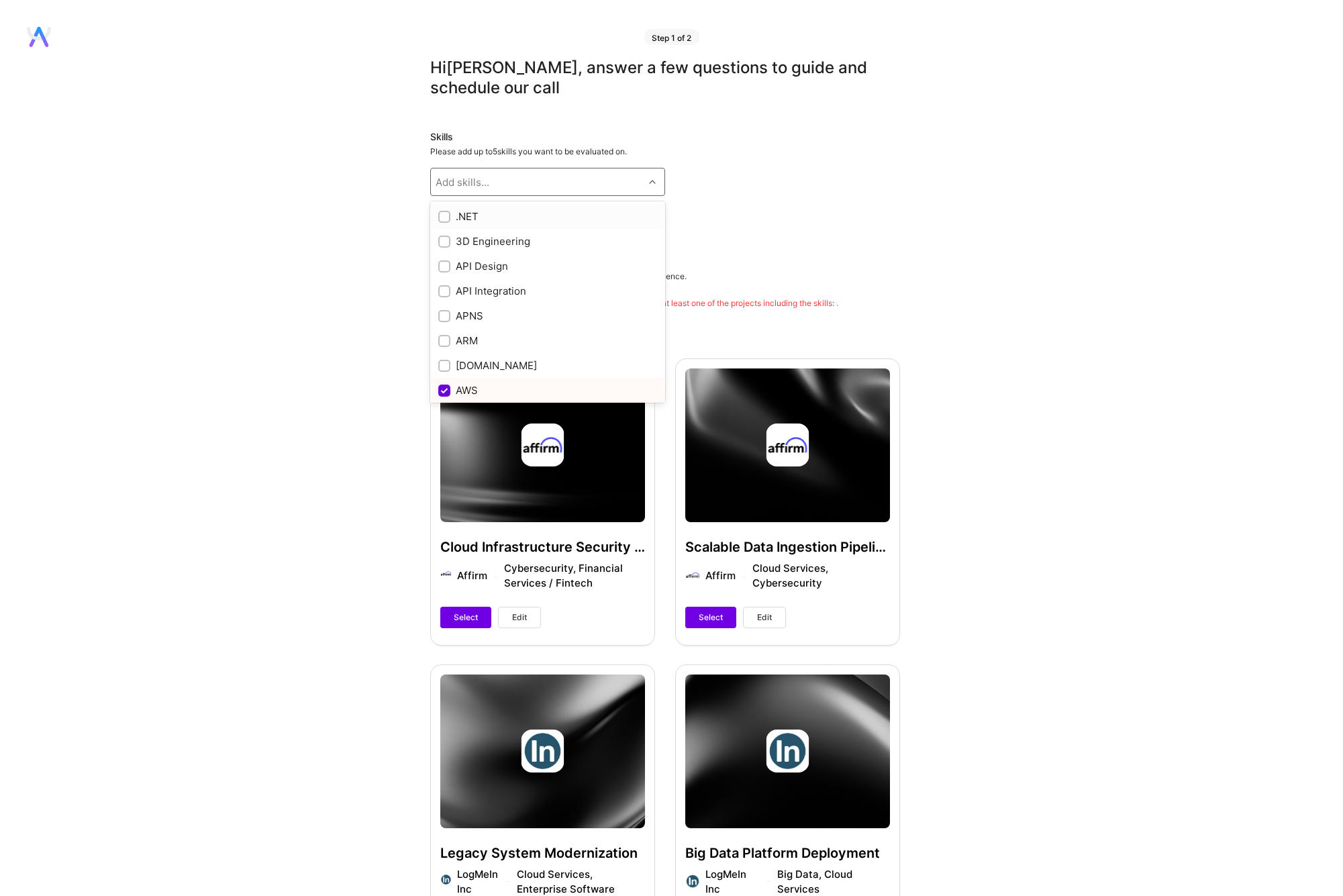
click at [470, 178] on div "Add skills..." at bounding box center [463, 182] width 54 height 14
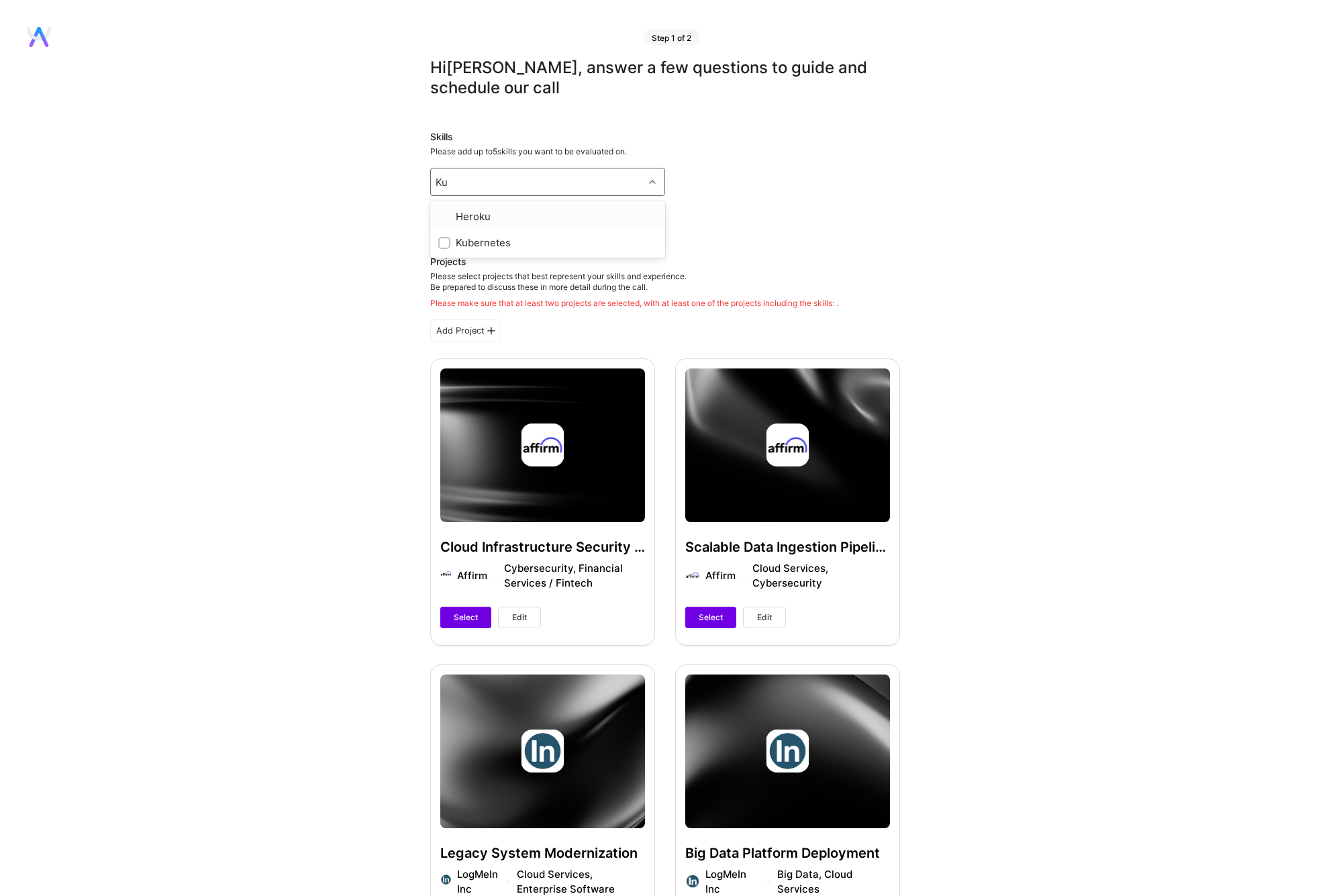
type input "Kub"
click at [441, 215] on input "checkbox" at bounding box center [445, 217] width 9 height 9
checkbox input "true"
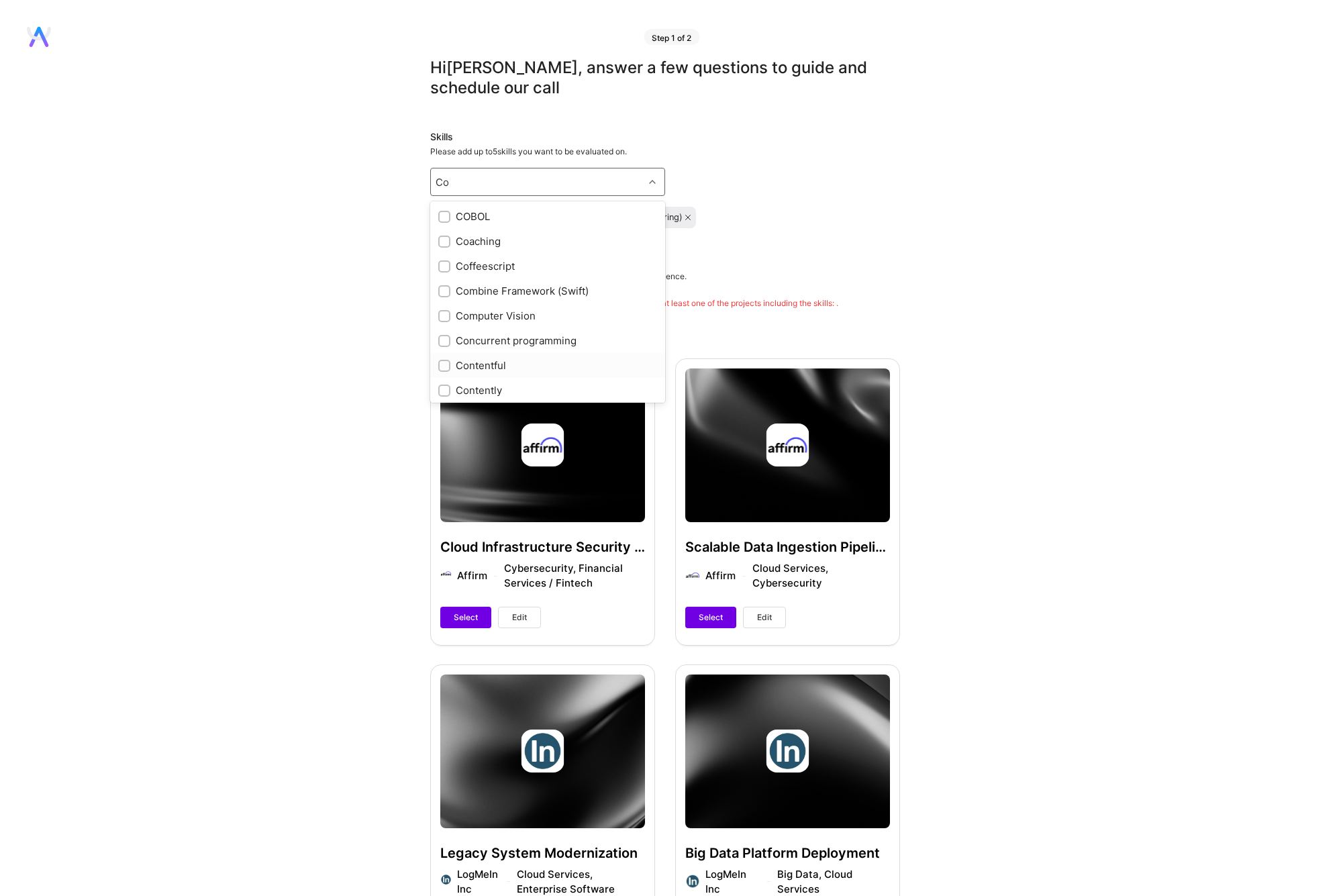
type input "C"
checkbox input "true"
type input "S"
checkbox input "true"
click at [447, 293] on input "checkbox" at bounding box center [445, 292] width 9 height 9
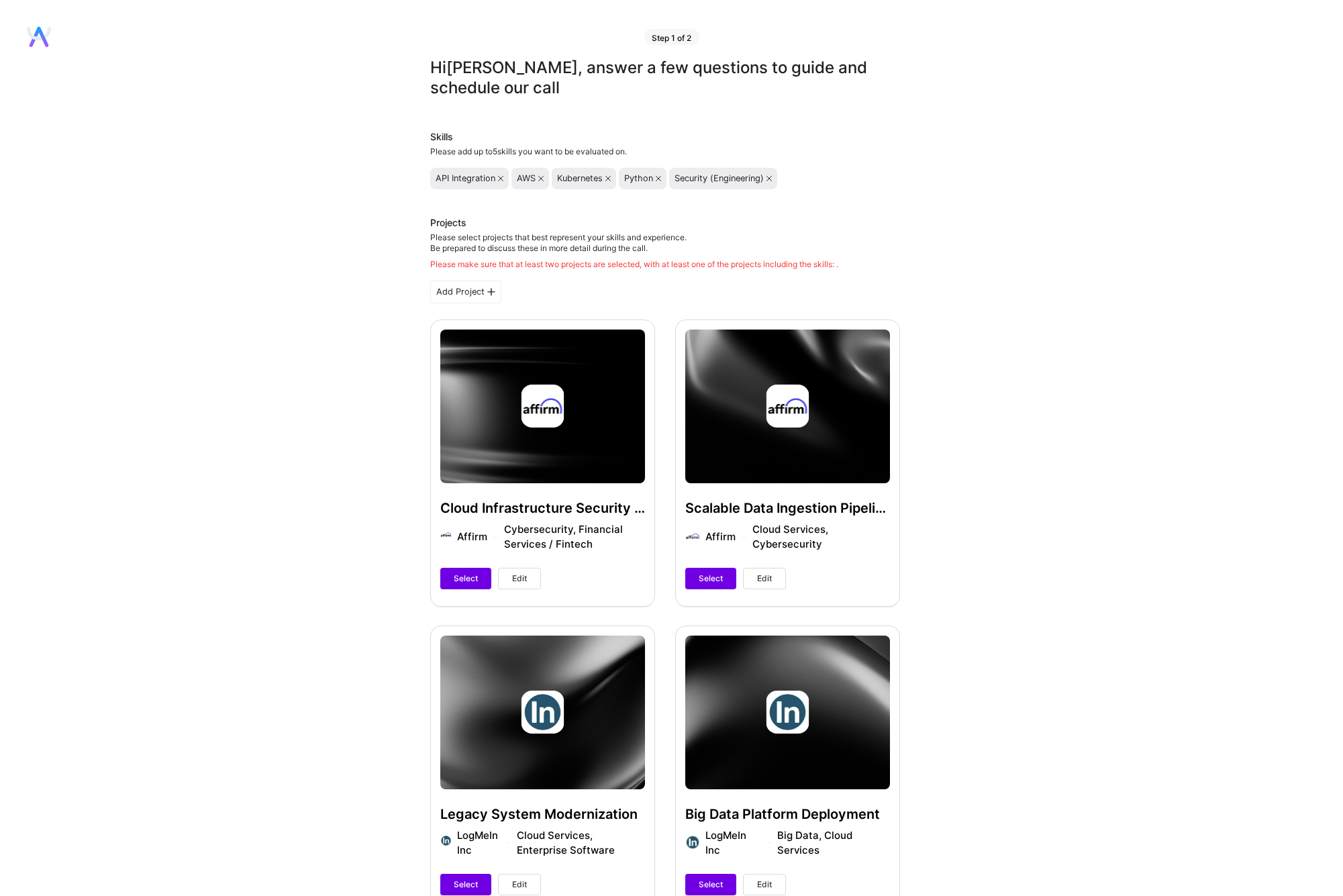
click at [476, 297] on div "Add Project" at bounding box center [465, 292] width 71 height 23
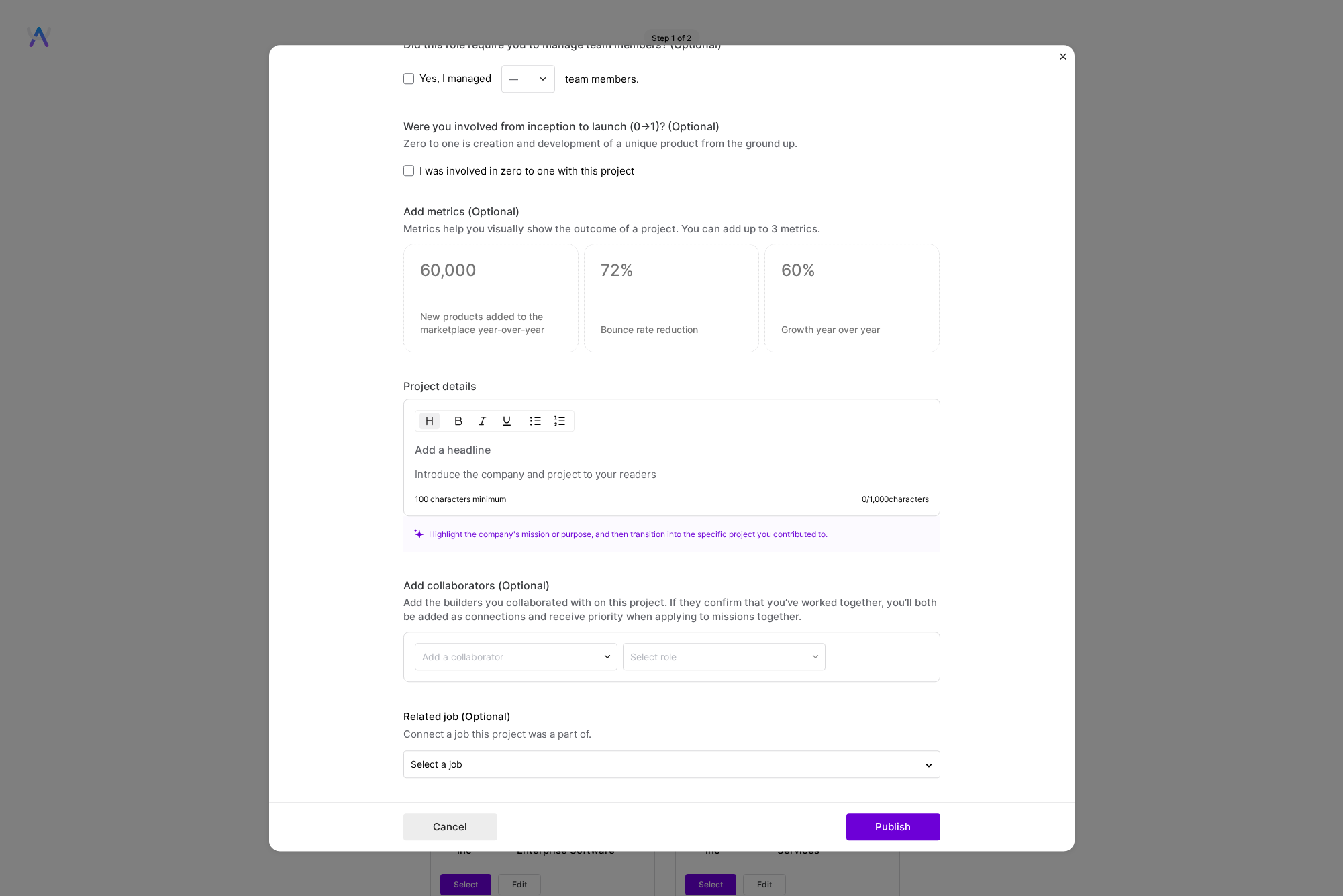
scroll to position [727, 0]
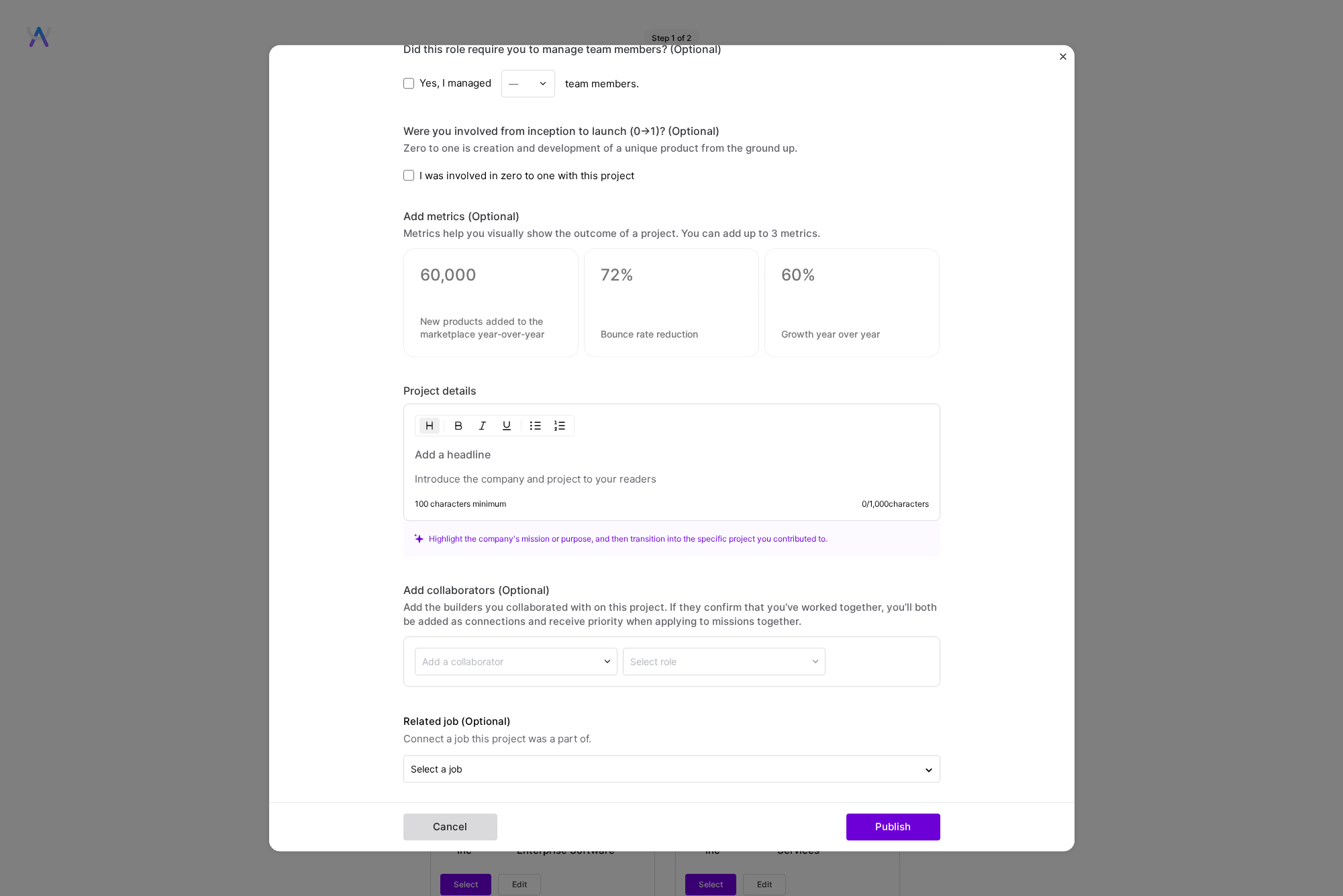
click at [447, 823] on button "Cancel" at bounding box center [450, 826] width 94 height 27
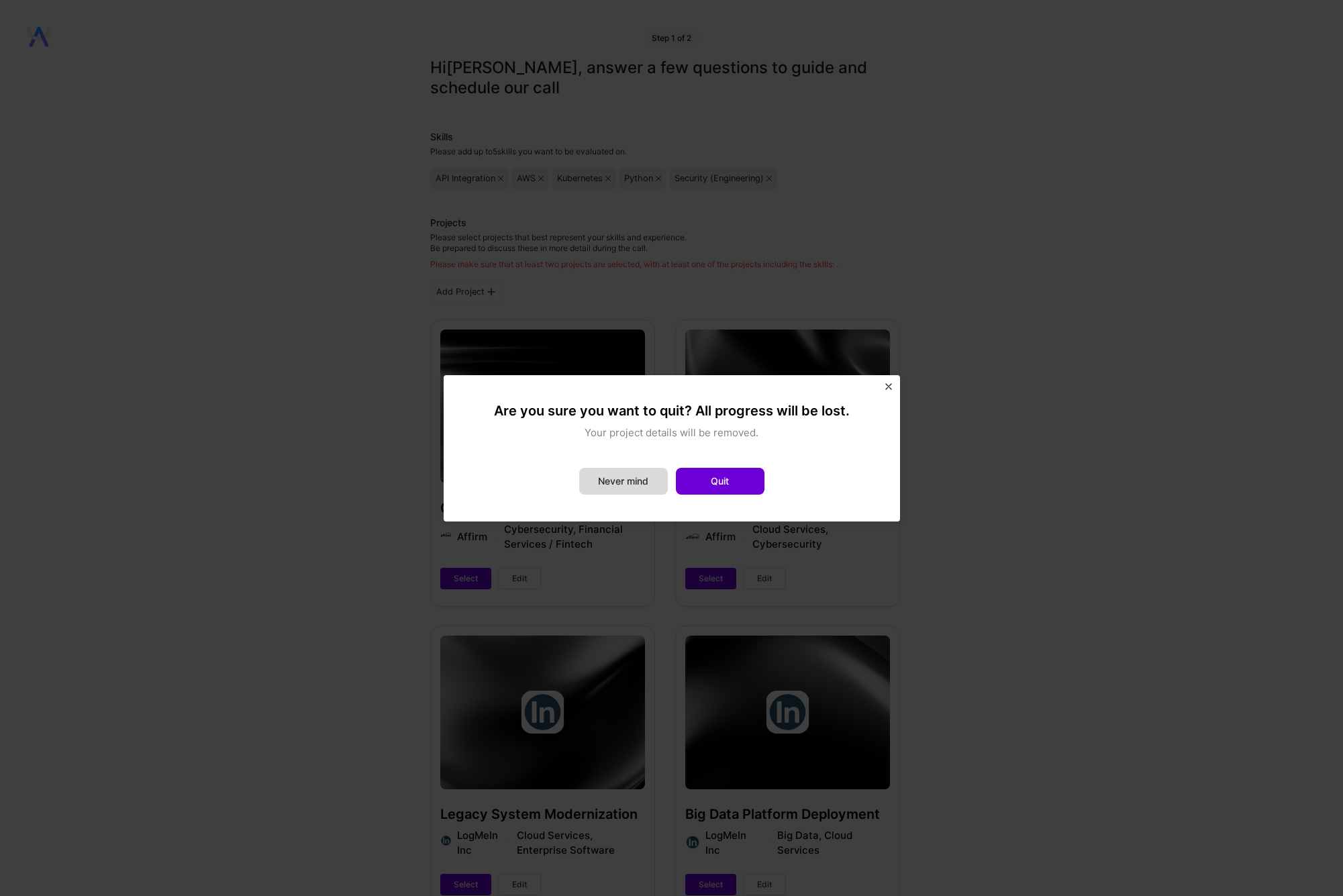
click at [622, 487] on button "Never mind" at bounding box center [623, 480] width 89 height 27
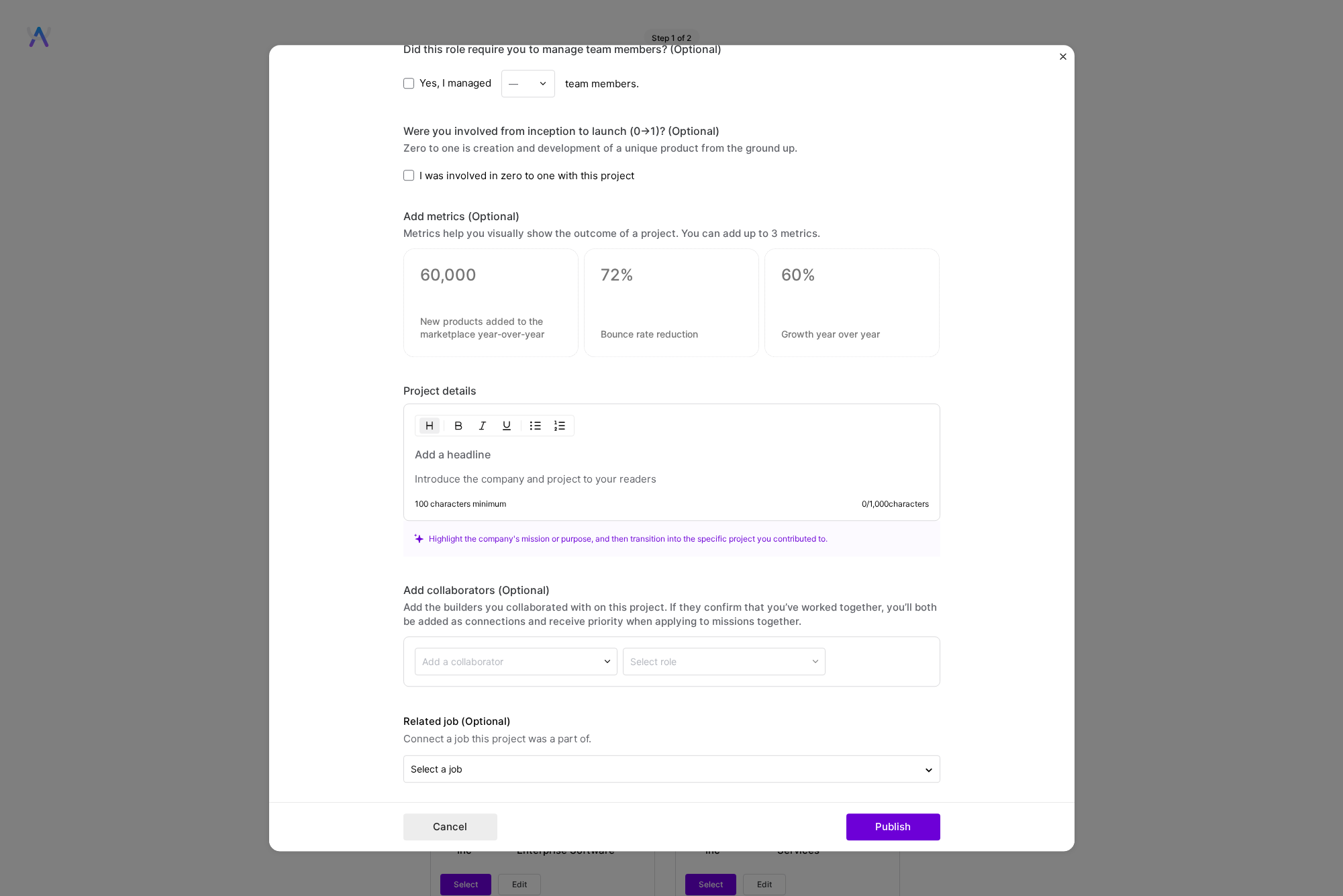
click at [1058, 57] on form "Project title Company Project industry Industry Project Link (Optional) Drag an…" at bounding box center [672, 448] width 806 height 807
click at [1064, 55] on img "Close" at bounding box center [1063, 56] width 6 height 6
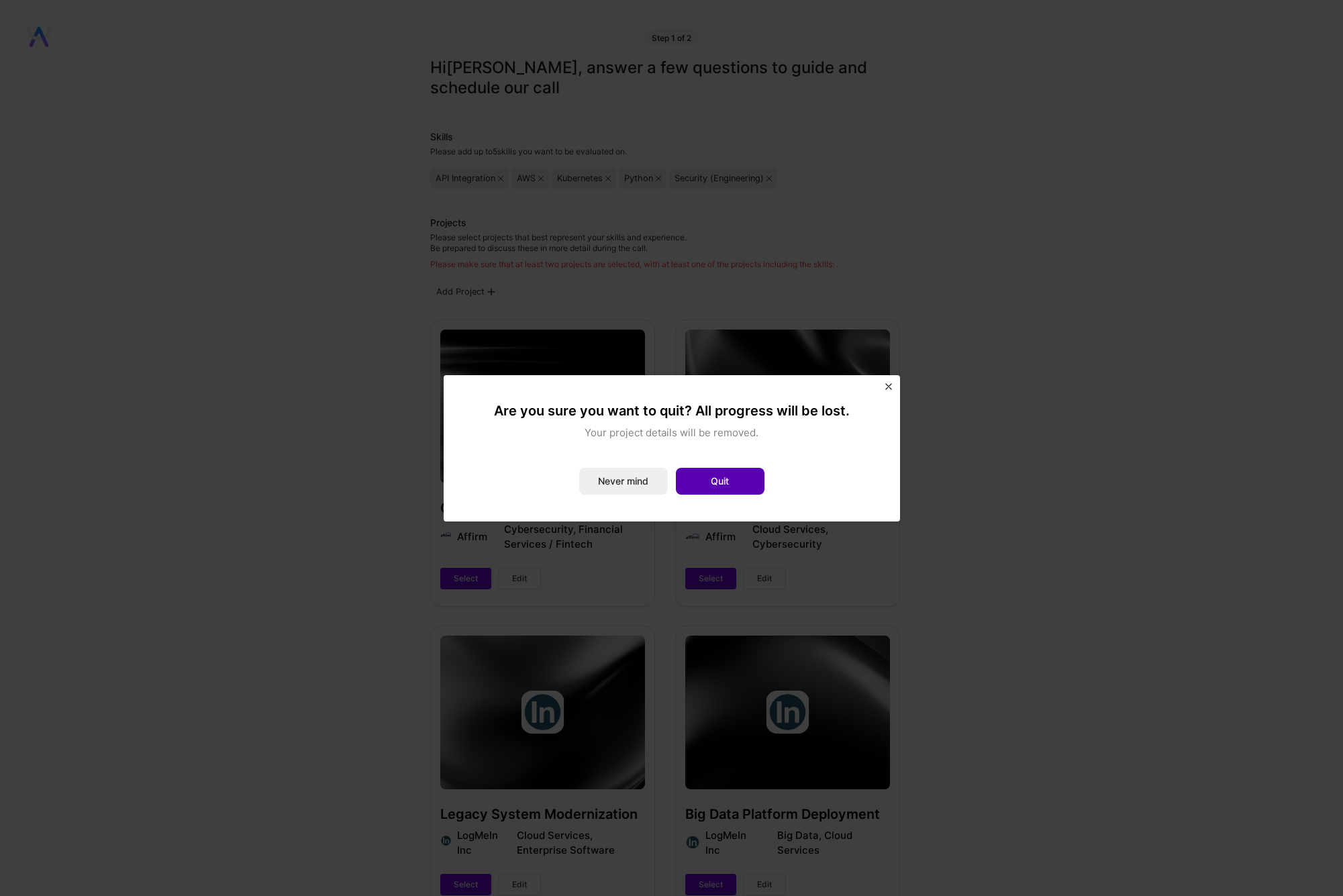
click at [731, 480] on button "Quit" at bounding box center [720, 480] width 89 height 27
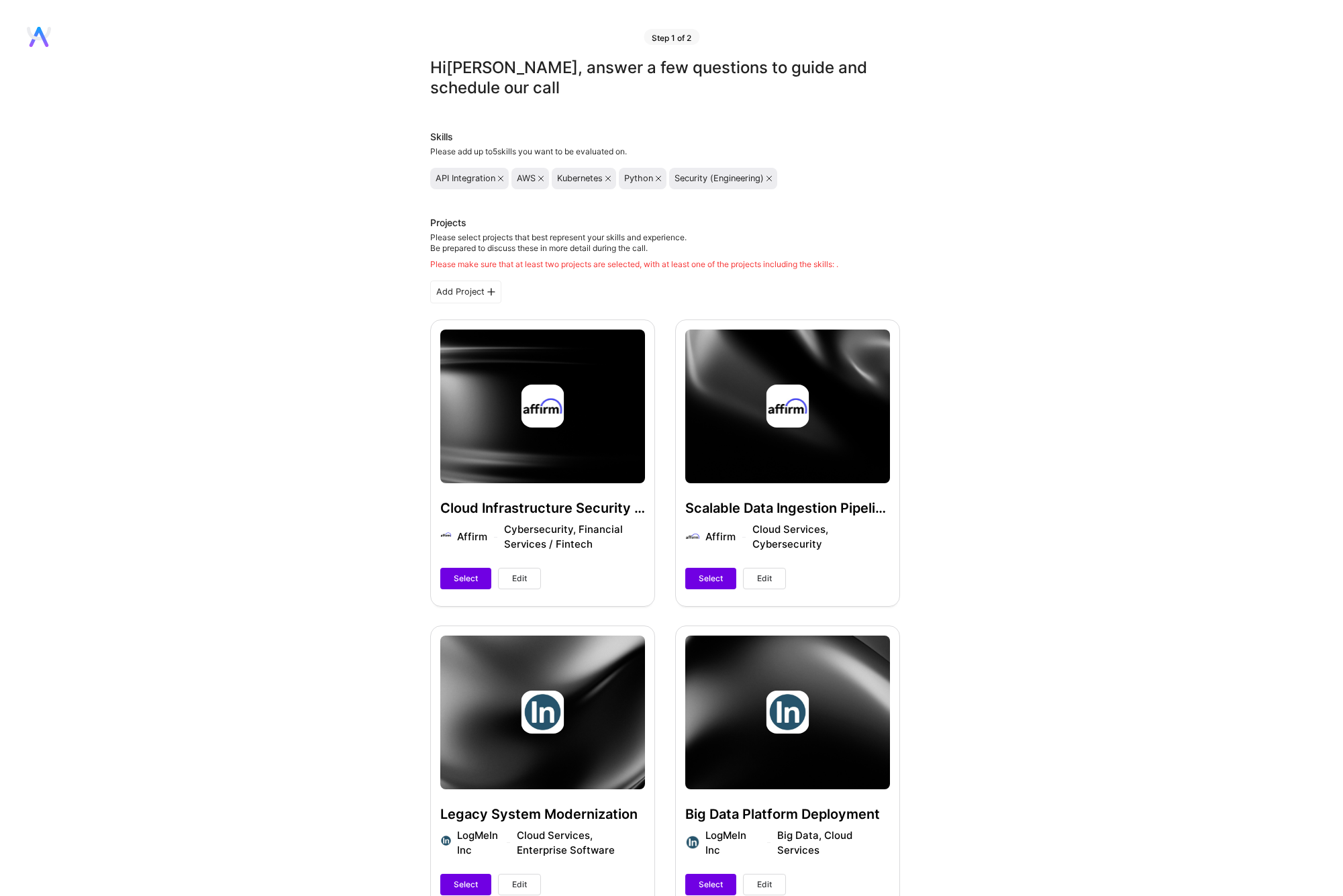
scroll to position [0, 0]
click at [456, 576] on span "Select" at bounding box center [466, 578] width 24 height 12
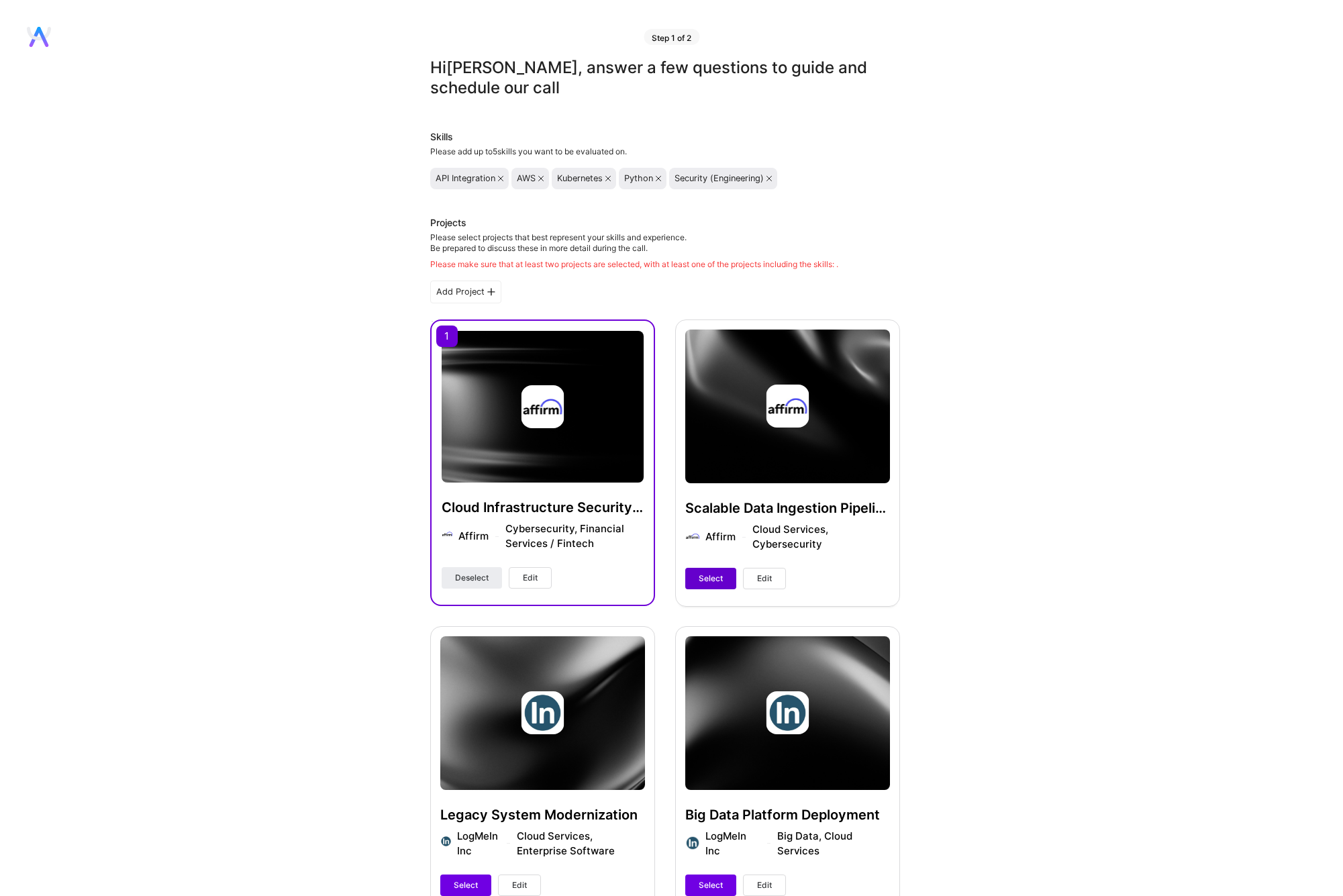
click at [718, 577] on span "Select" at bounding box center [711, 578] width 24 height 12
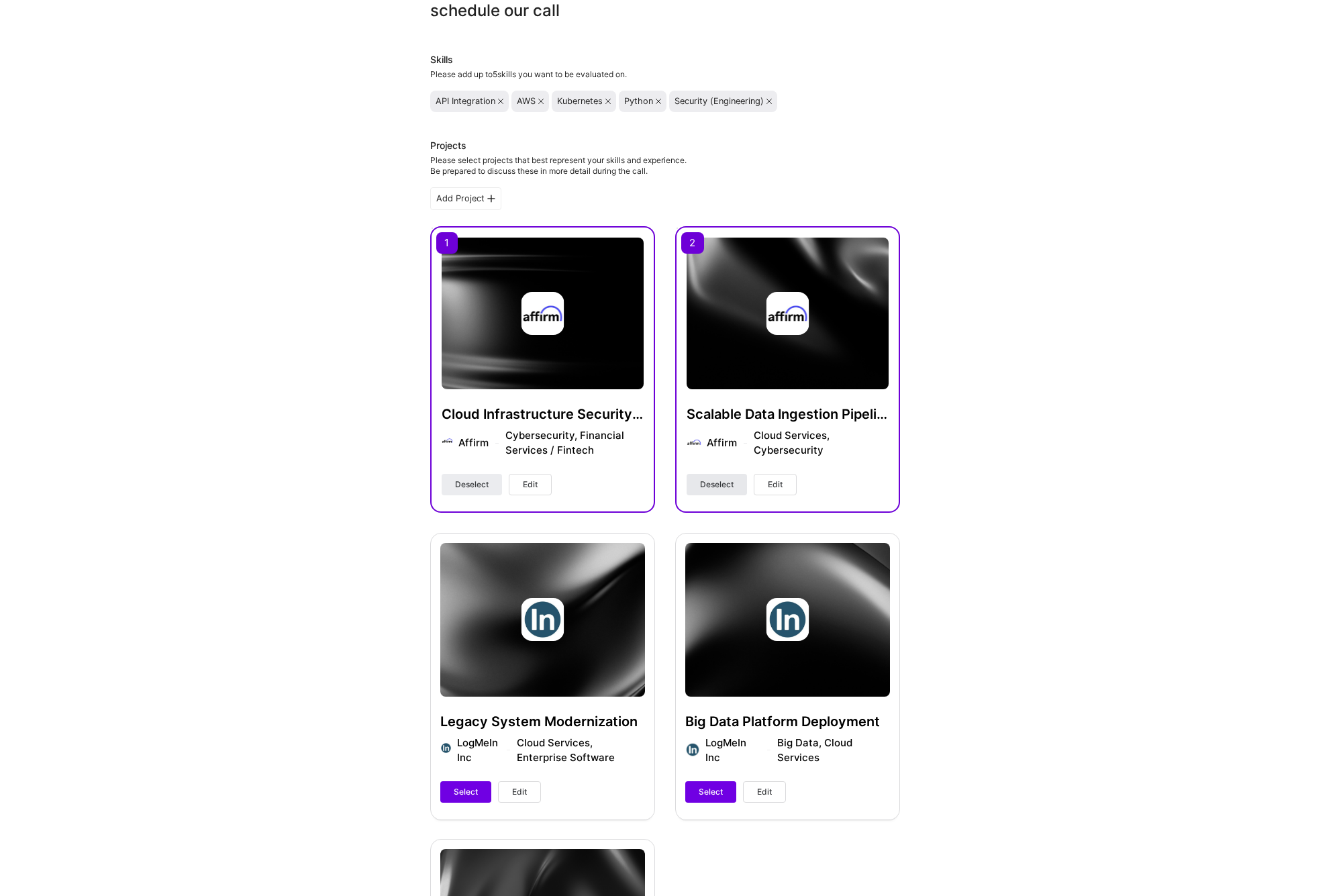
scroll to position [86, 0]
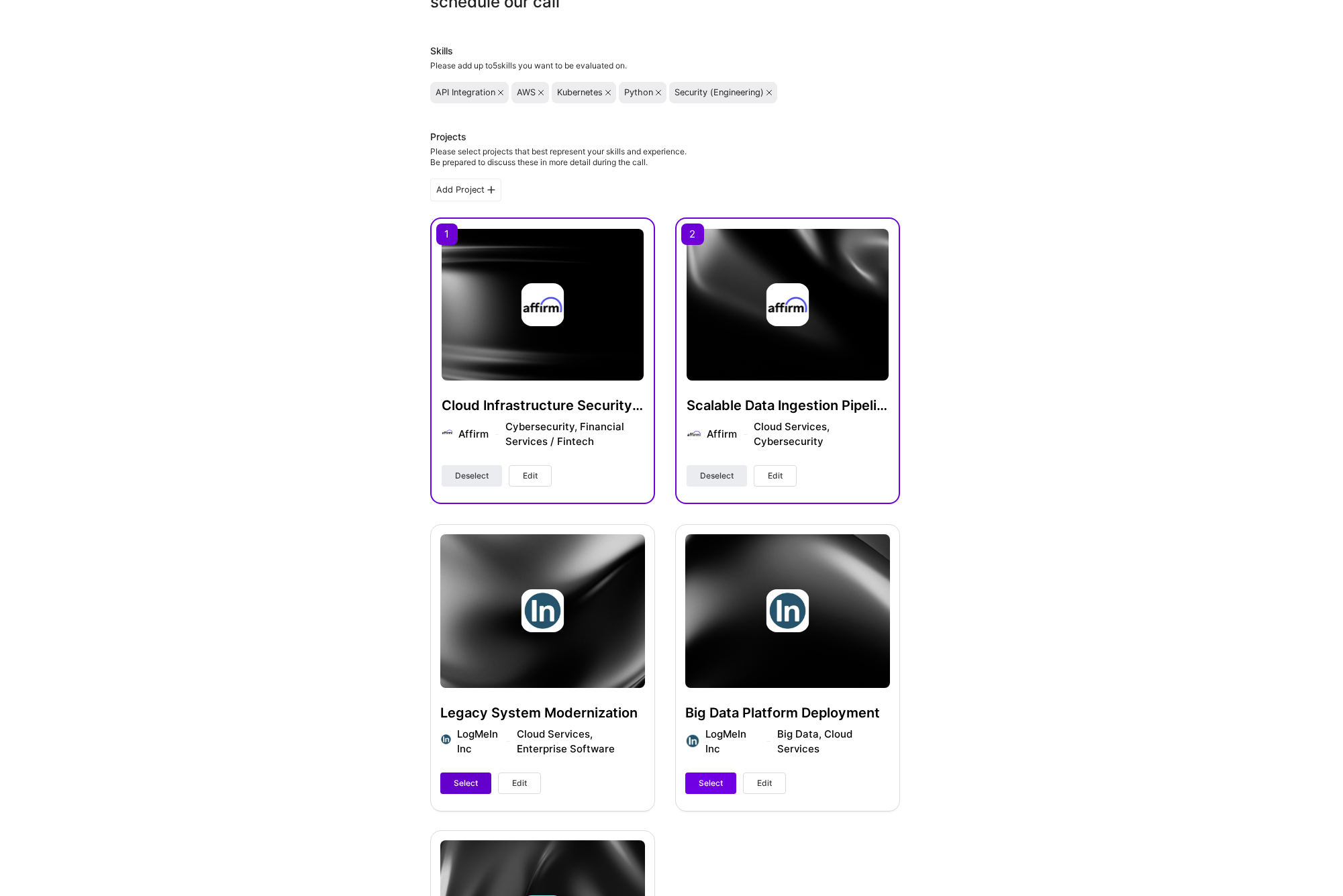
click at [465, 783] on span "Select" at bounding box center [466, 783] width 24 height 12
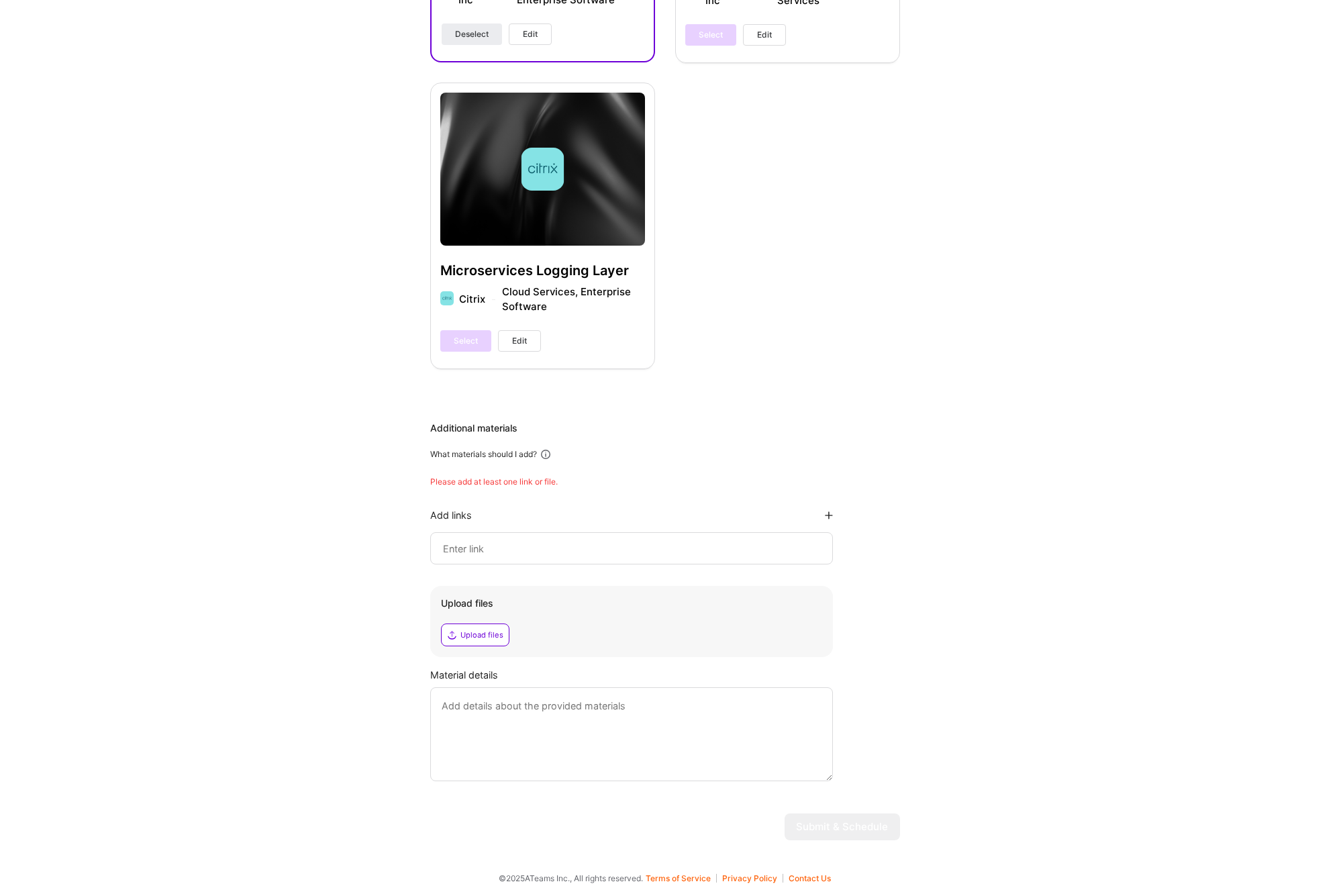
scroll to position [834, 0]
click at [571, 546] on input at bounding box center [631, 548] width 380 height 16
paste input "https://github.com/jamerhead/customcloudcluster"
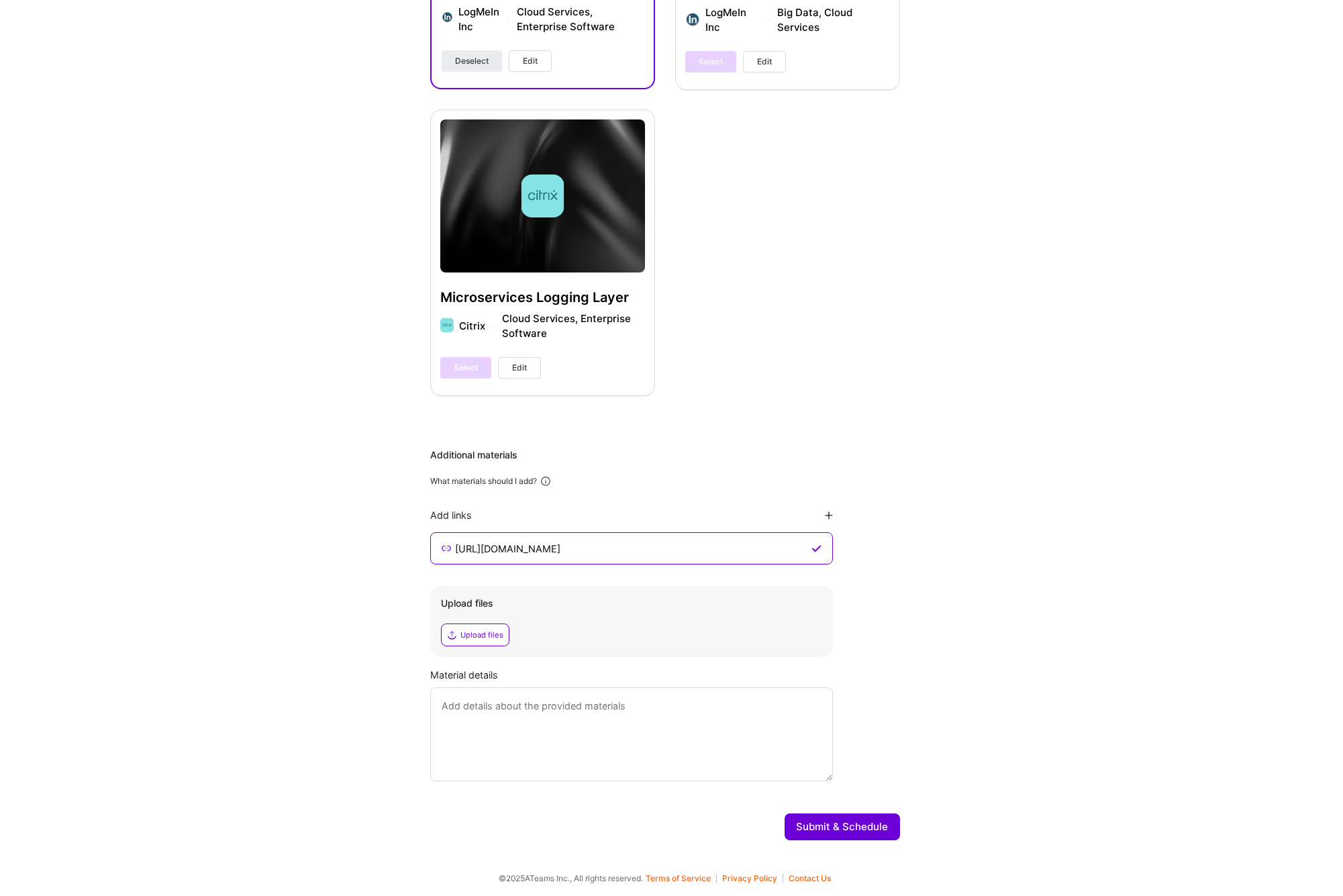
type input "https://github.com/jamerhead/customcloudcluster"
click at [839, 830] on button "Submit & Schedule" at bounding box center [842, 826] width 115 height 27
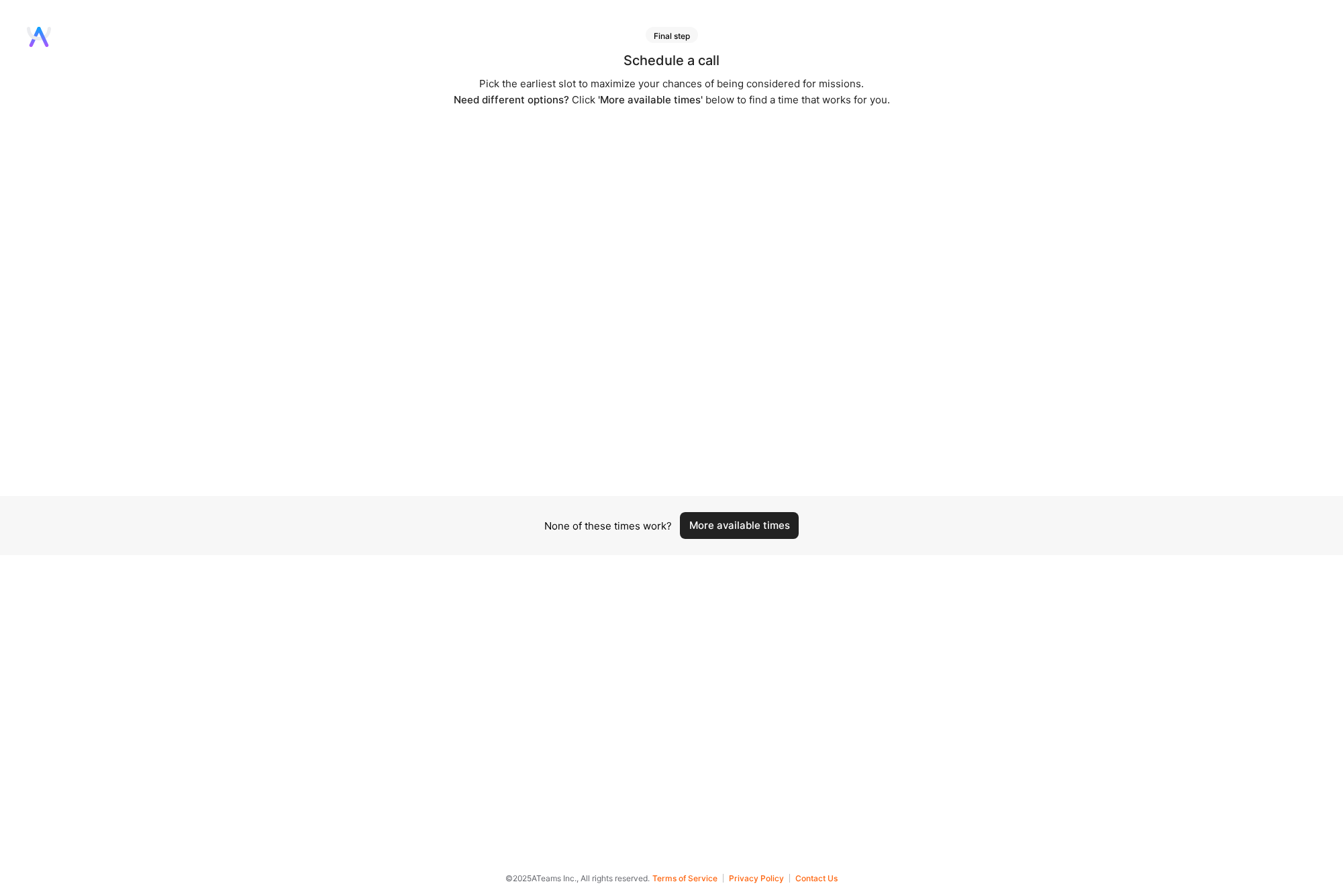
click at [726, 528] on button "More available times" at bounding box center [739, 525] width 119 height 27
click at [728, 523] on button "More available times" at bounding box center [739, 525] width 119 height 27
click at [736, 526] on button "More available times" at bounding box center [739, 525] width 119 height 27
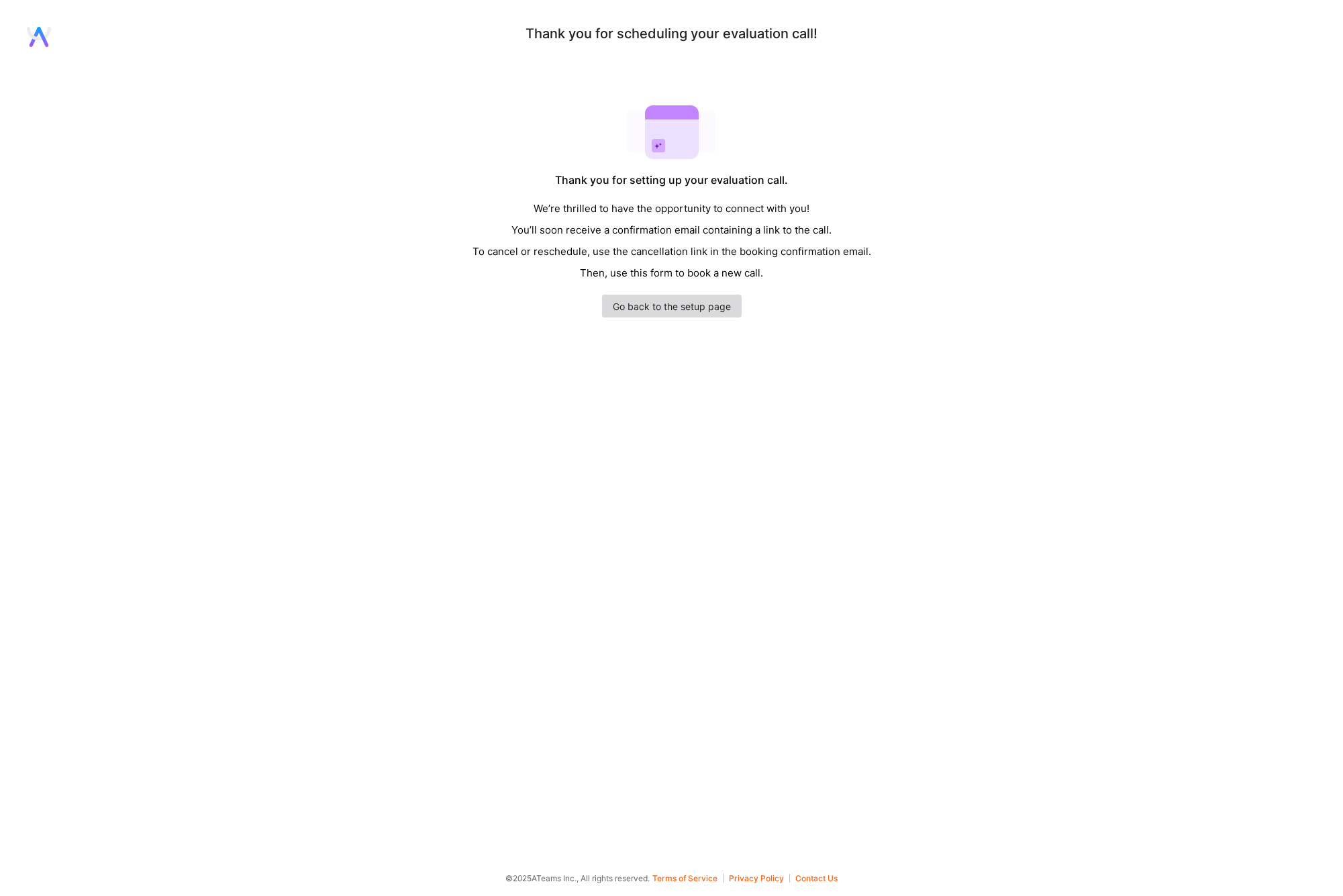
click at [690, 313] on link "Go back to the setup page" at bounding box center [672, 306] width 140 height 23
